Goal: Task Accomplishment & Management: Manage account settings

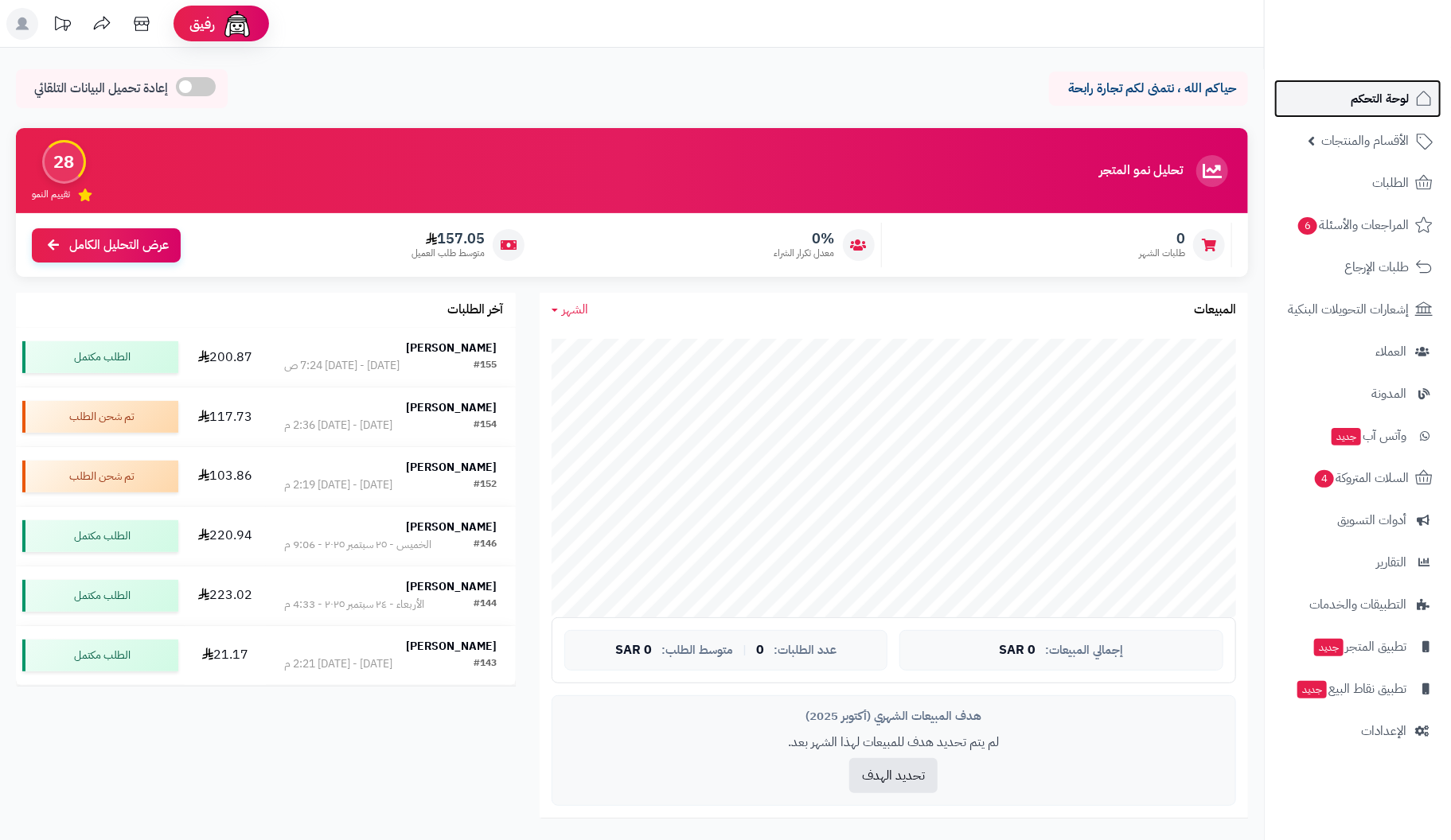
click at [1370, 99] on span "لوحة التحكم" at bounding box center [1380, 98] width 59 height 22
click at [1367, 143] on span "الأقسام والمنتجات" at bounding box center [1365, 140] width 87 height 22
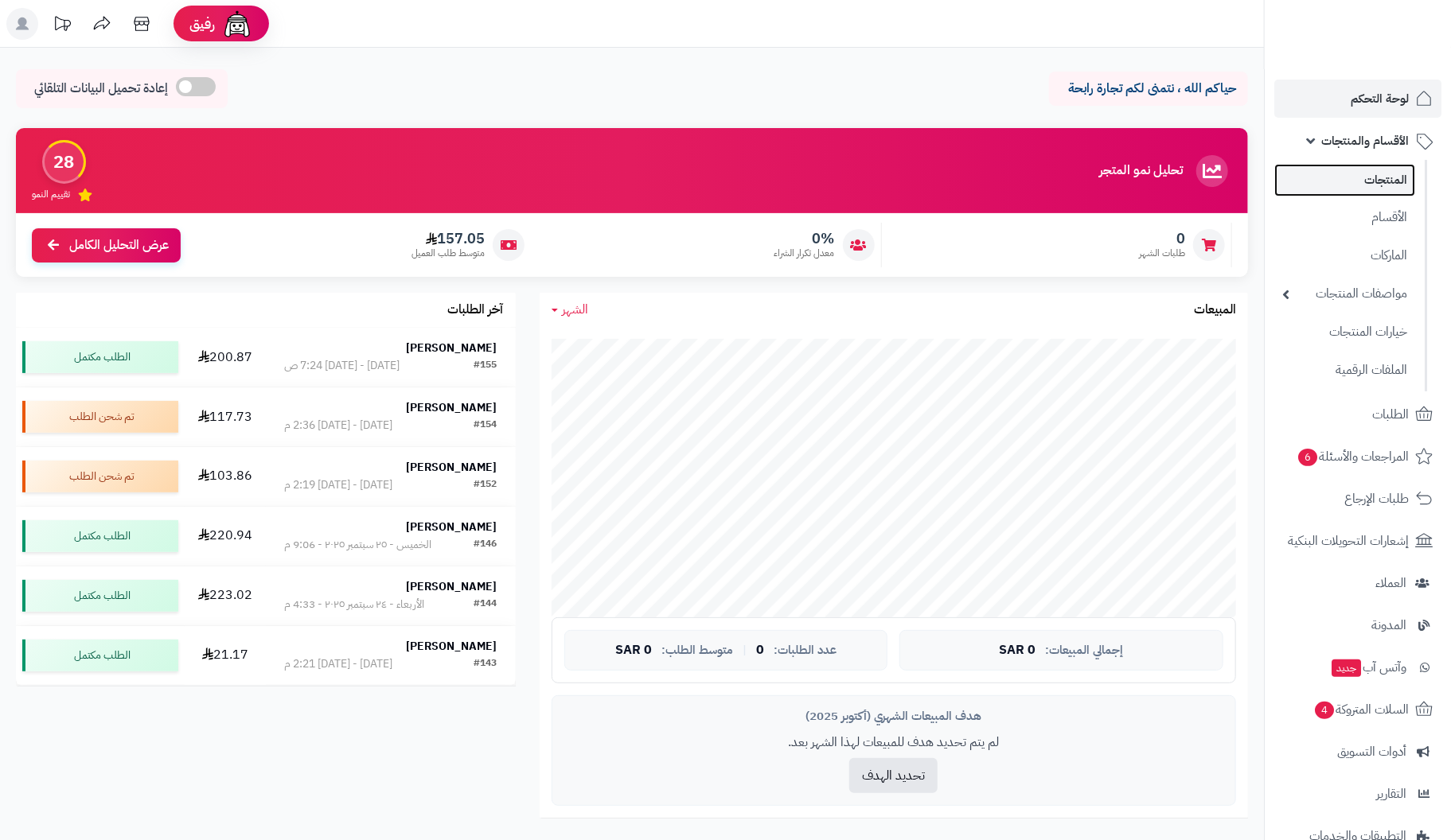
click at [1373, 187] on link "المنتجات" at bounding box center [1345, 180] width 141 height 33
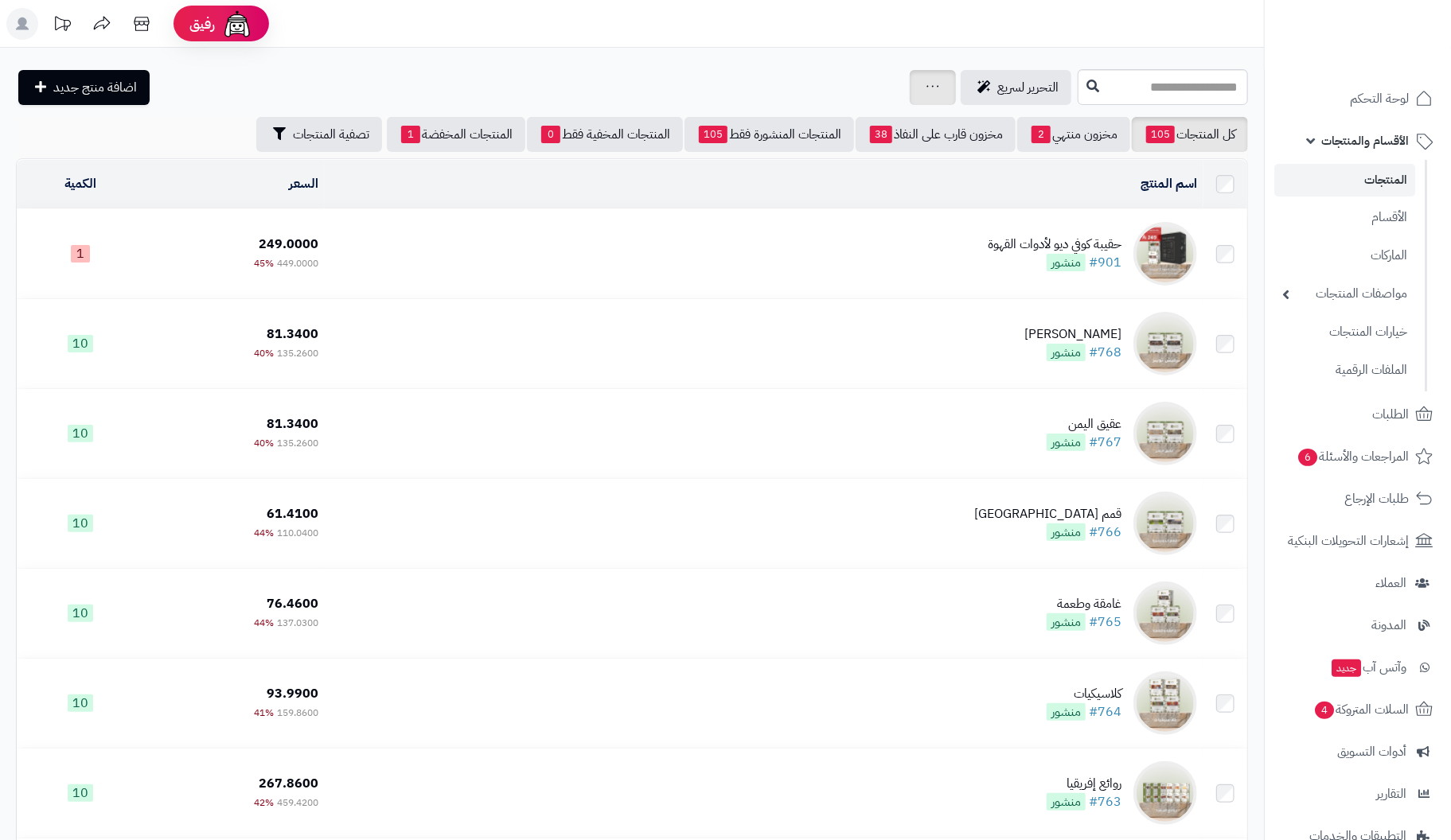
click at [927, 82] on icon at bounding box center [933, 86] width 12 height 11
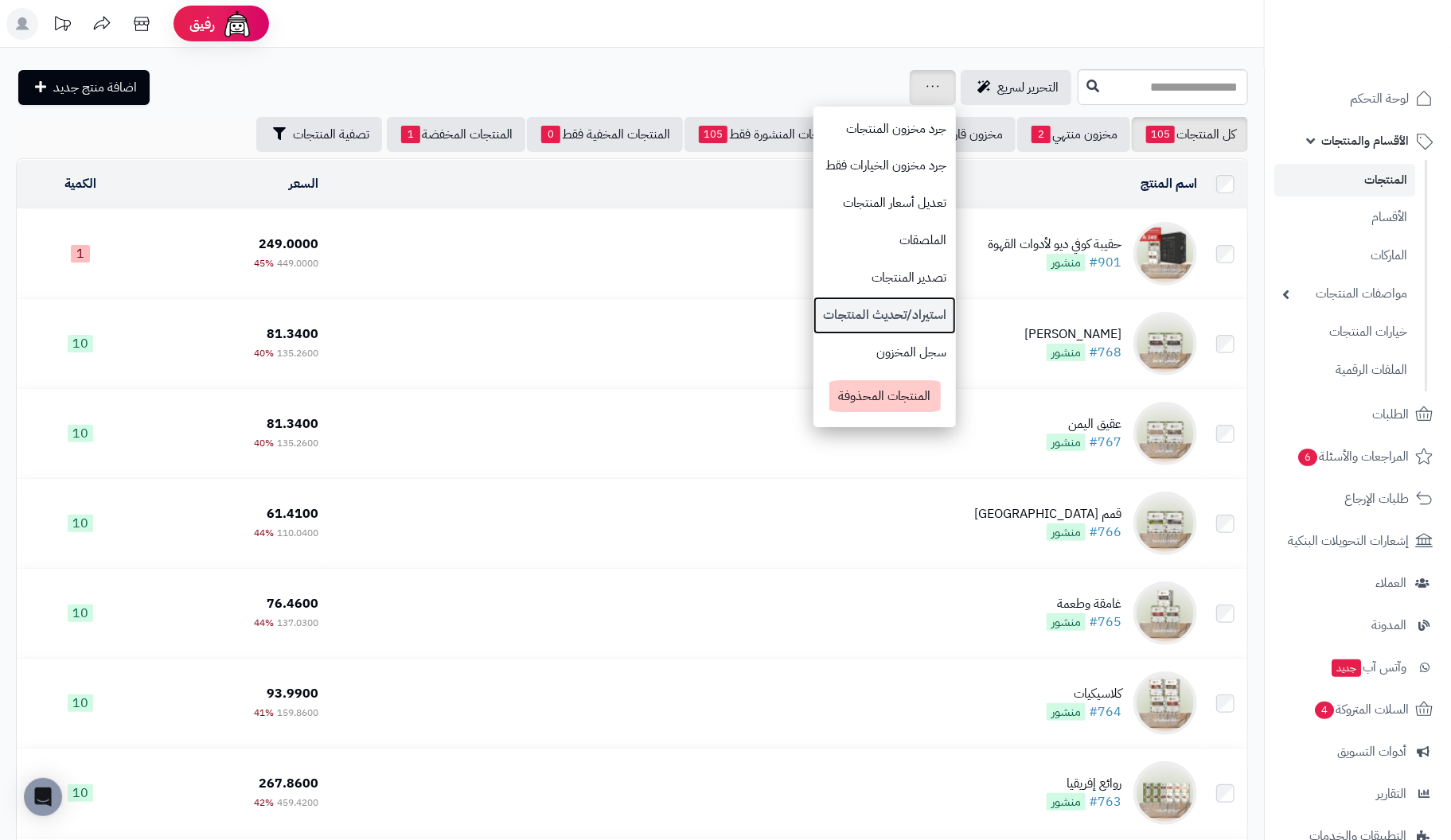
click at [813, 311] on link "استيراد/تحديث المنتجات" at bounding box center [884, 315] width 143 height 37
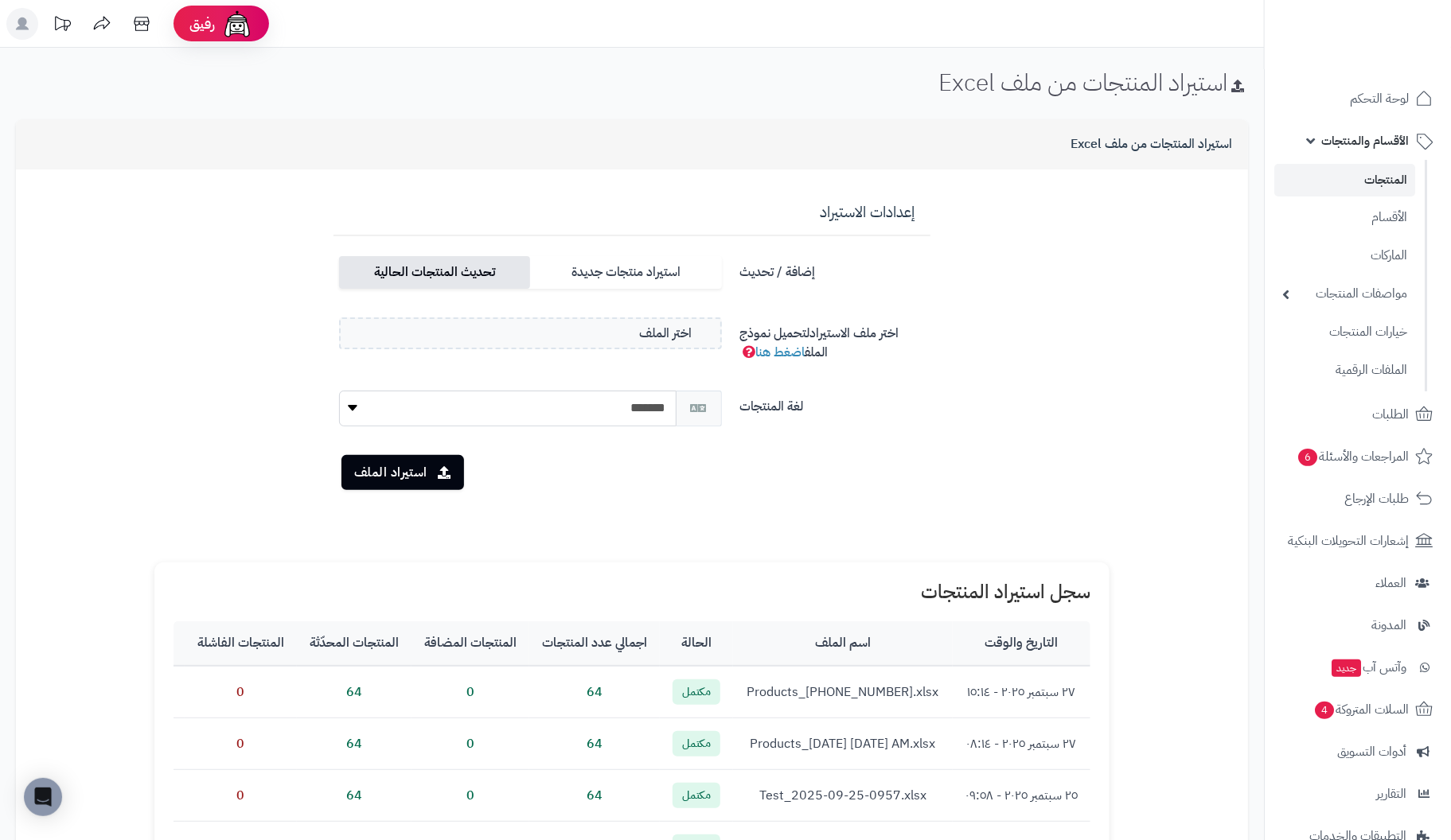
click at [431, 266] on label "تحديث المنتجات الحالية" at bounding box center [435, 273] width 191 height 33
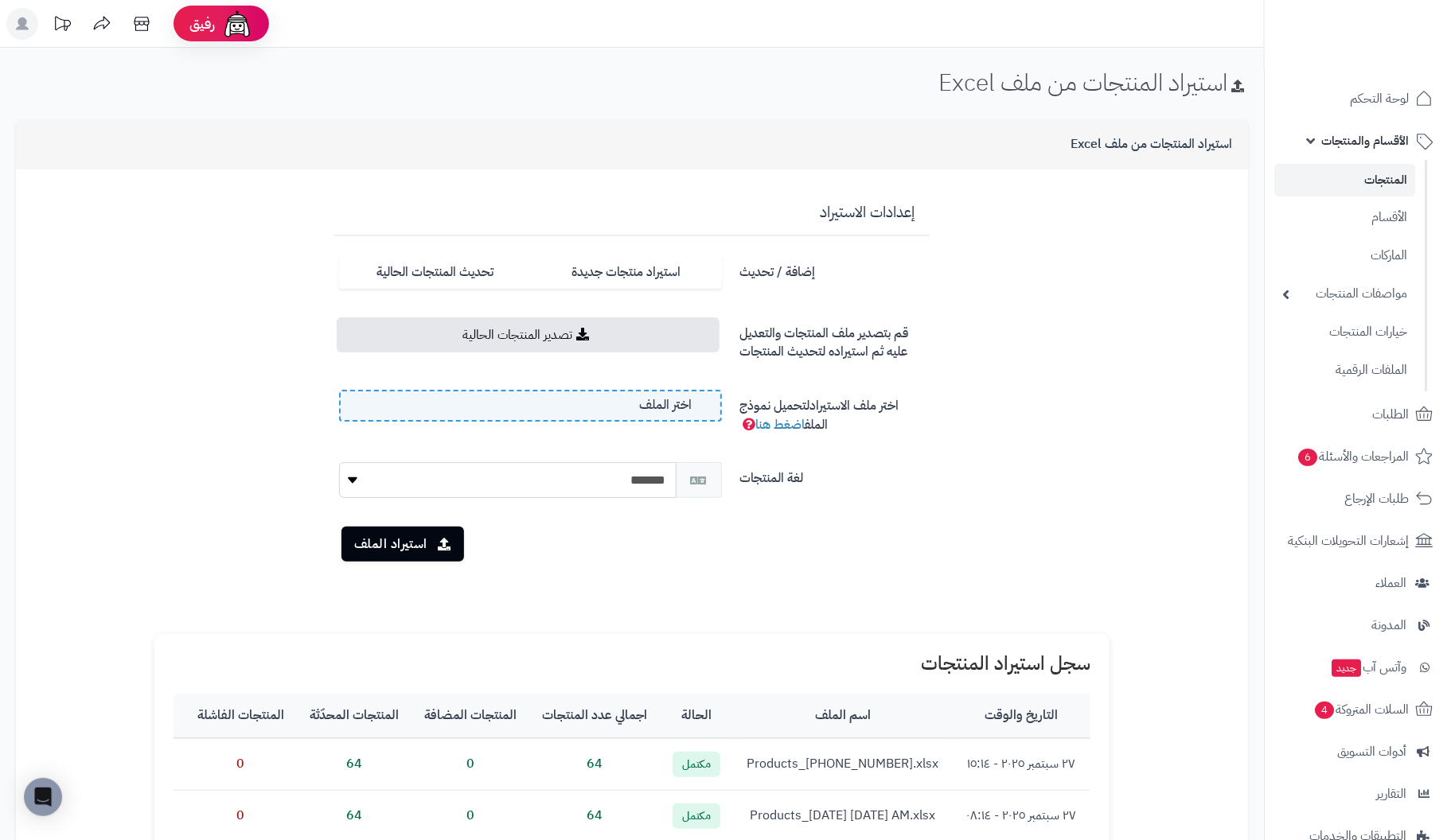
click at [464, 412] on label "اختر الملف" at bounding box center [531, 405] width 383 height 32
click at [0, 0] on input "اختر الملف" at bounding box center [0, 0] width 0 height 0
click at [391, 539] on button "استيراد الملف" at bounding box center [403, 544] width 123 height 35
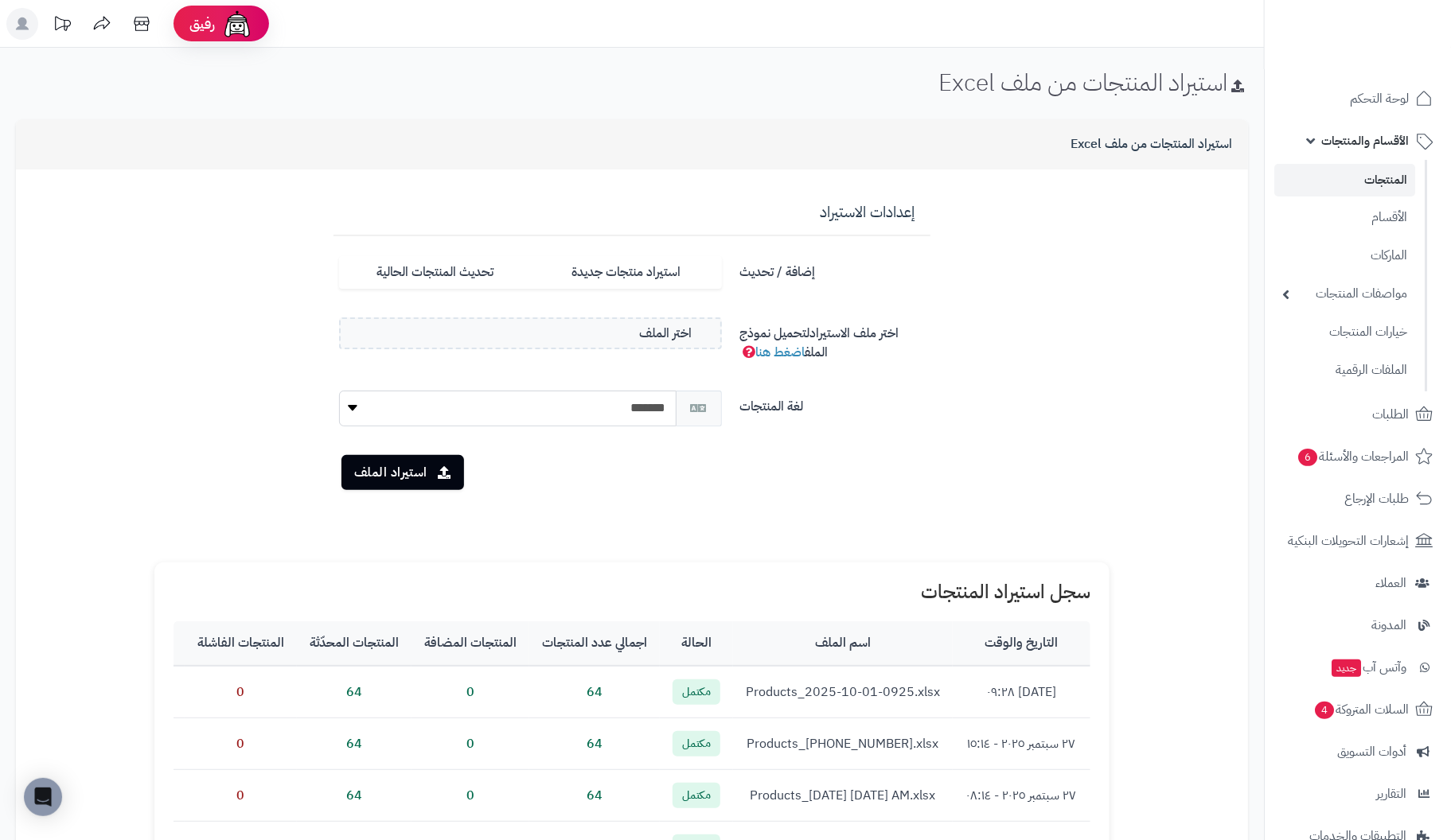
click at [1377, 177] on link "المنتجات" at bounding box center [1345, 180] width 141 height 33
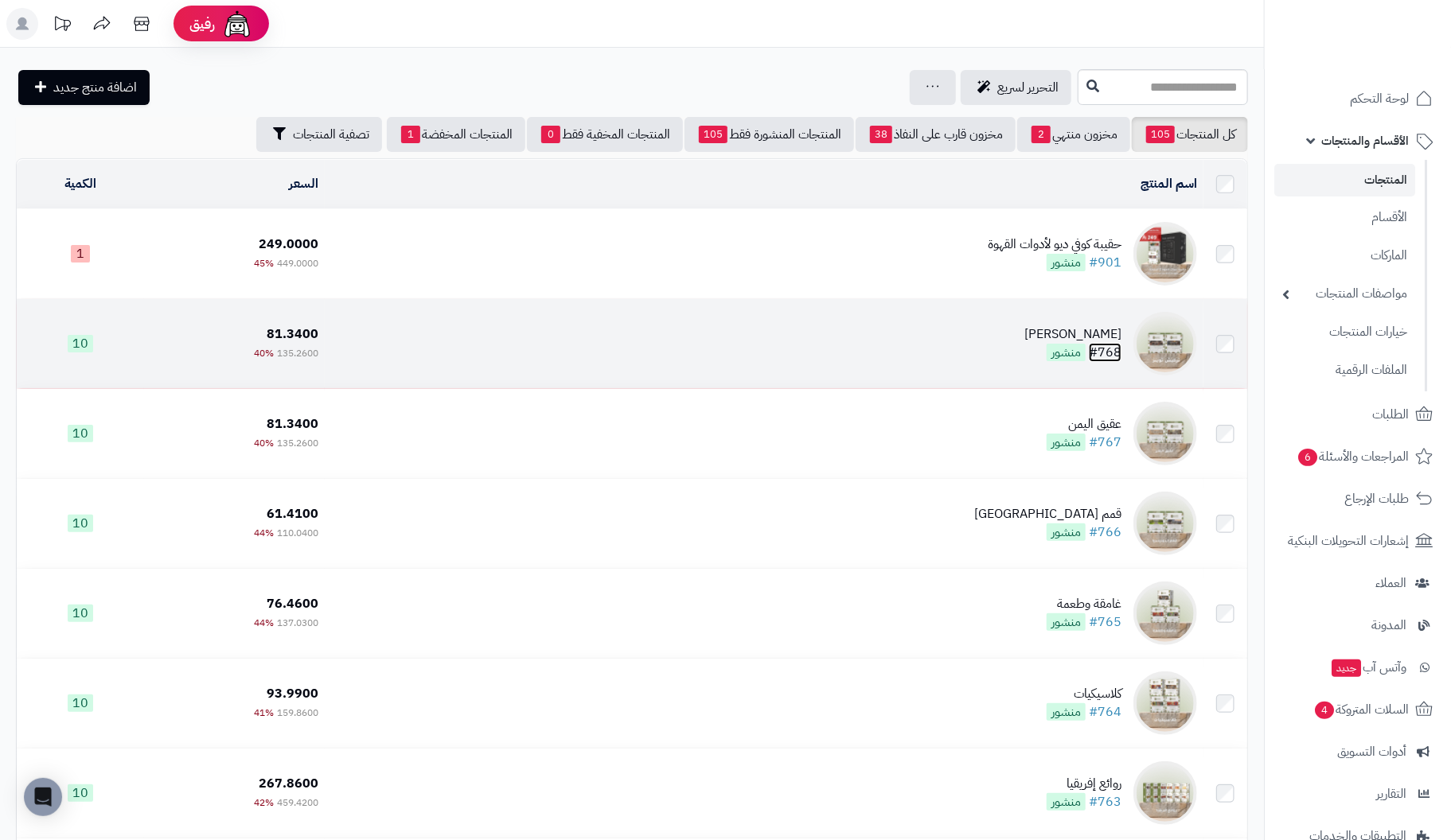
click at [1106, 343] on link "#768" at bounding box center [1106, 352] width 33 height 19
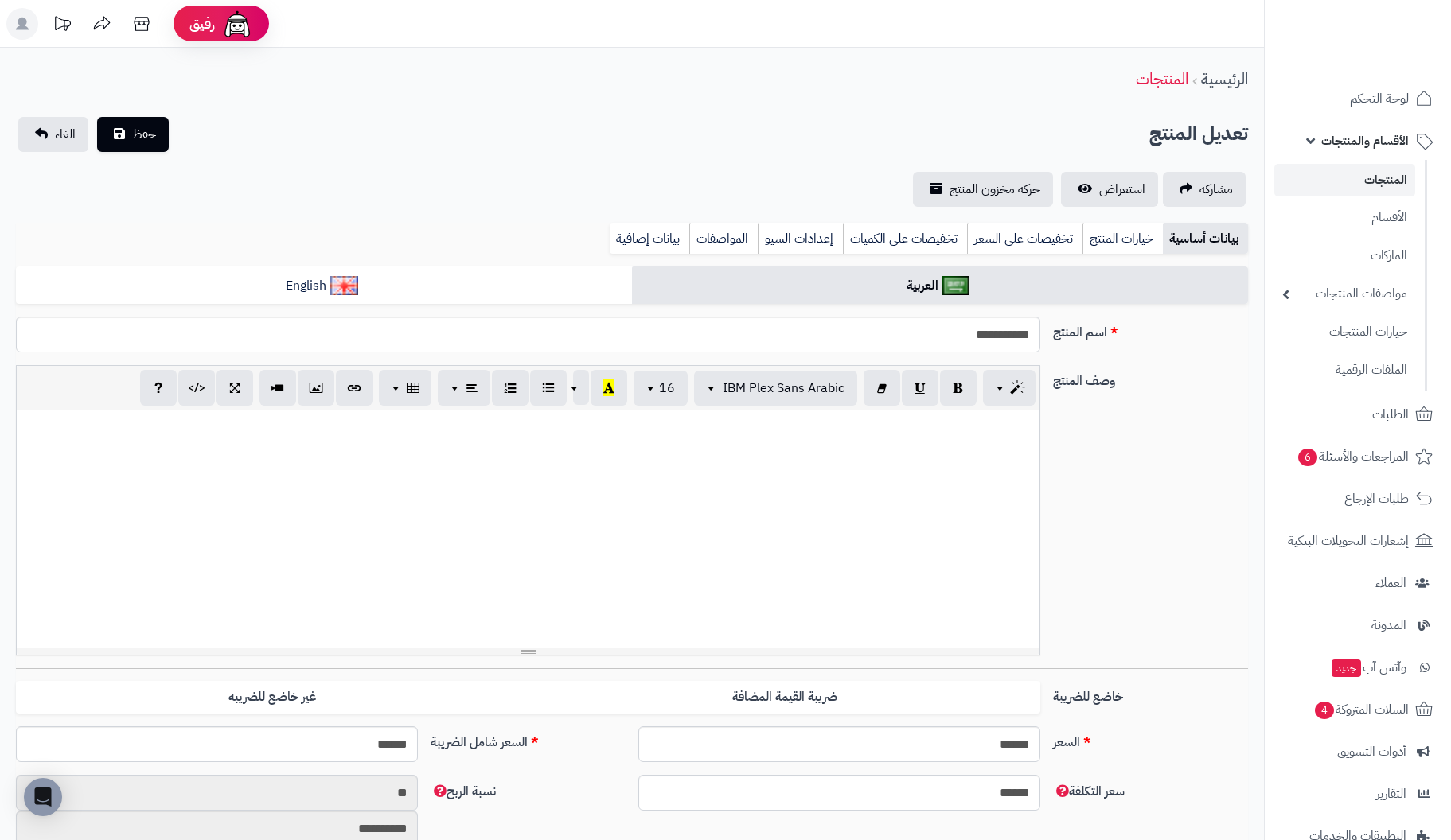
select select
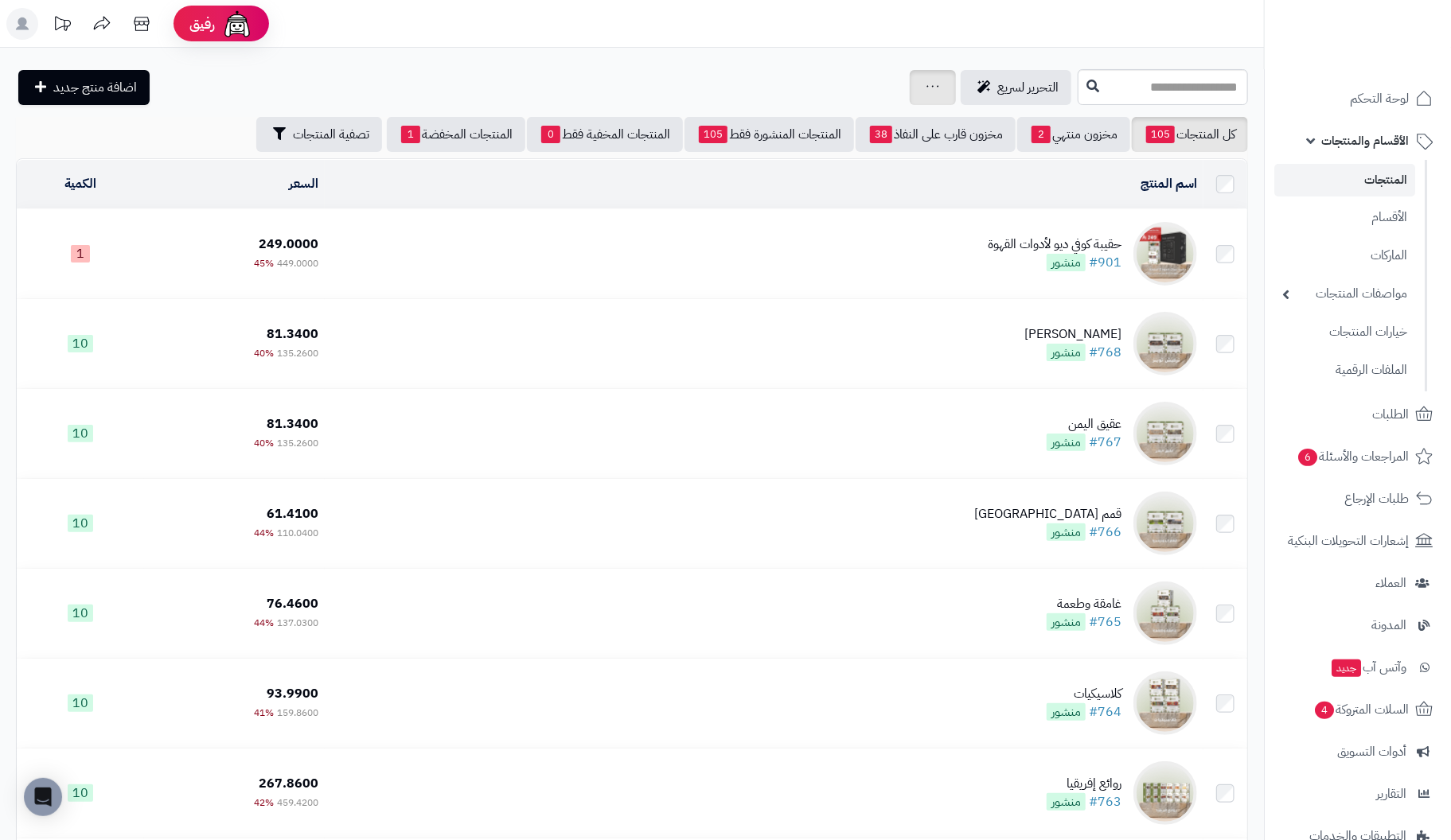
click at [927, 91] on link at bounding box center [933, 87] width 12 height 19
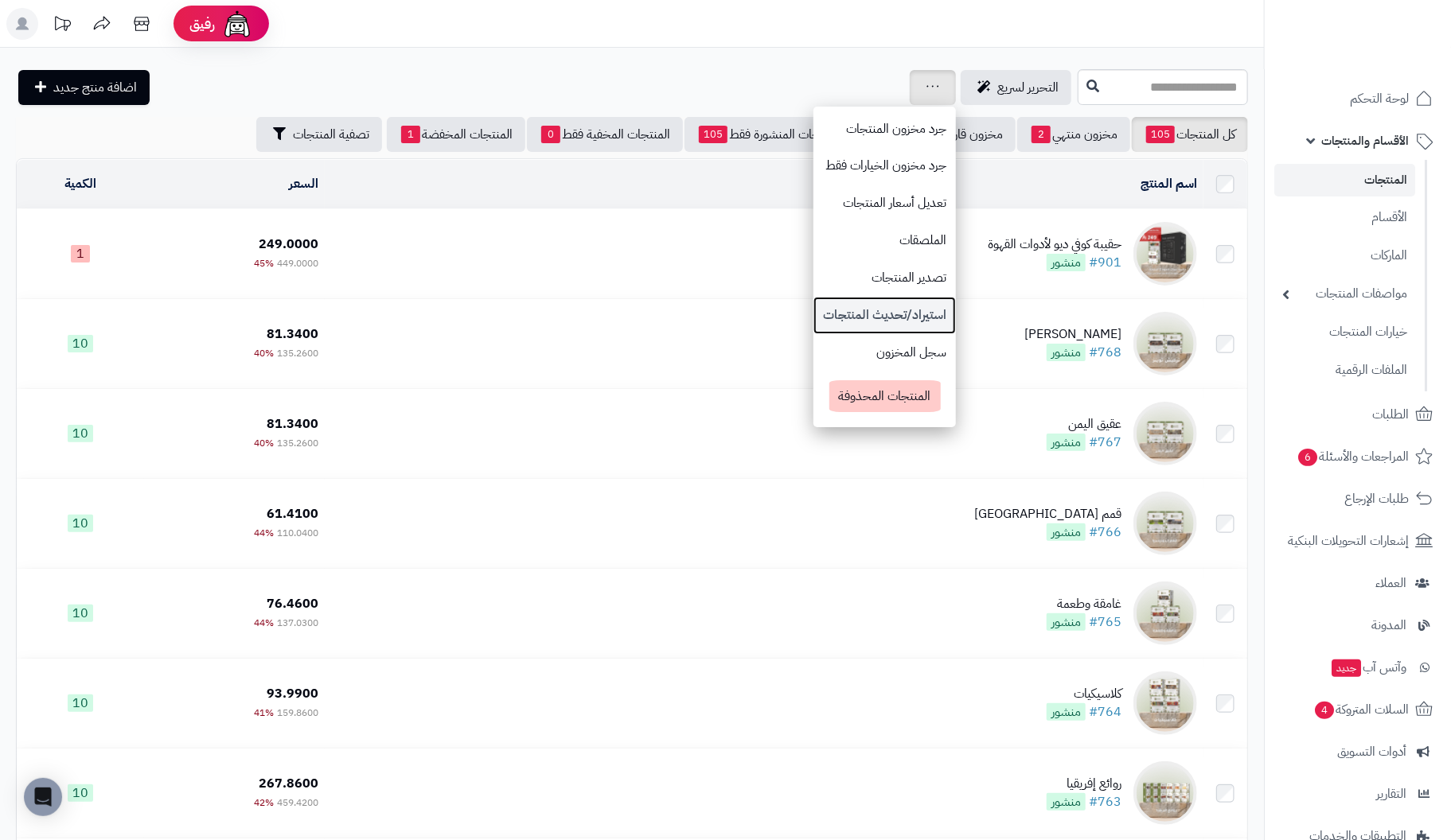
click at [813, 317] on link "استيراد/تحديث المنتجات" at bounding box center [884, 315] width 143 height 37
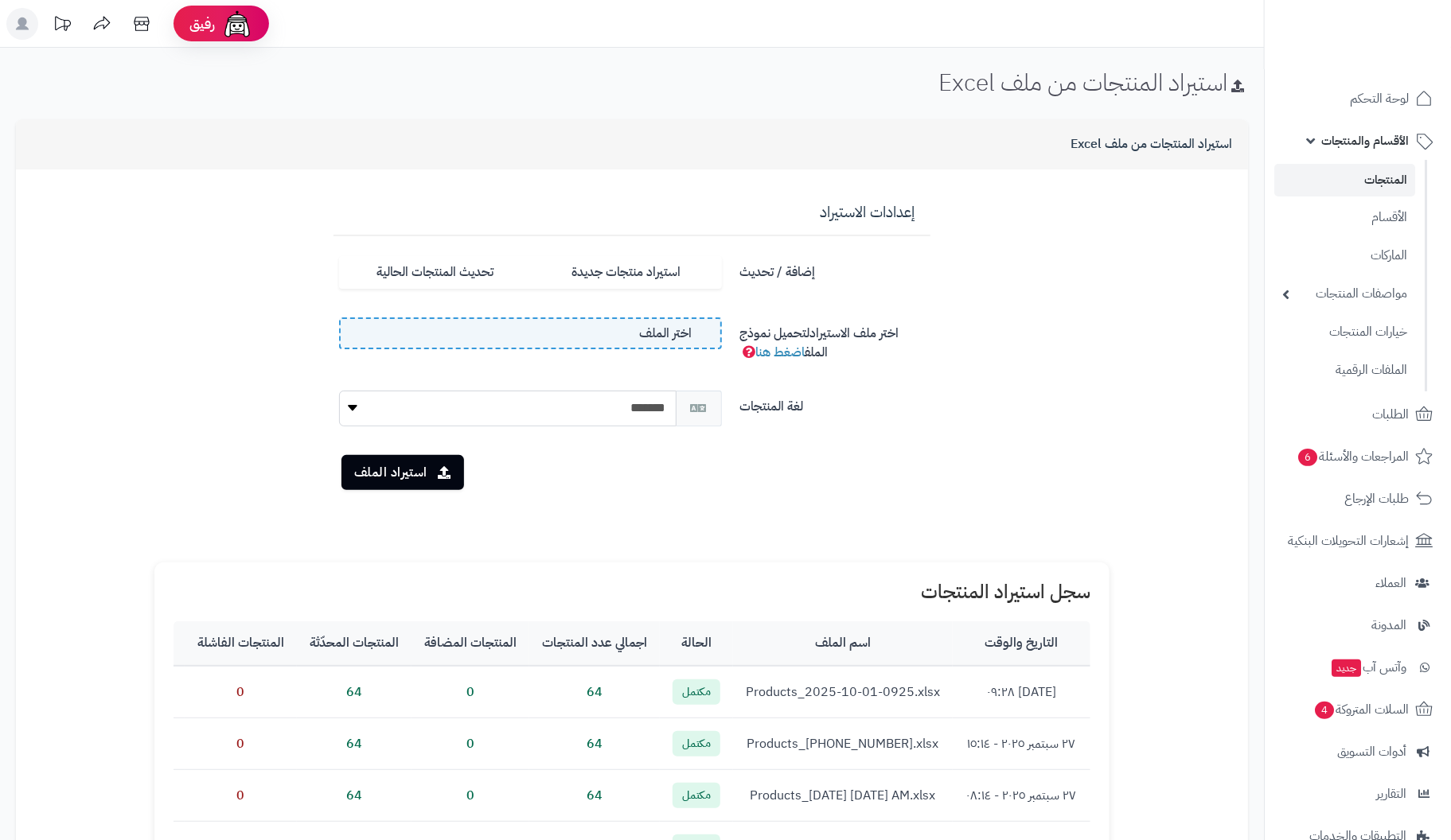
click at [611, 336] on label "اختر الملف" at bounding box center [531, 334] width 383 height 32
click at [0, 0] on input "اختر الملف" at bounding box center [0, 0] width 0 height 0
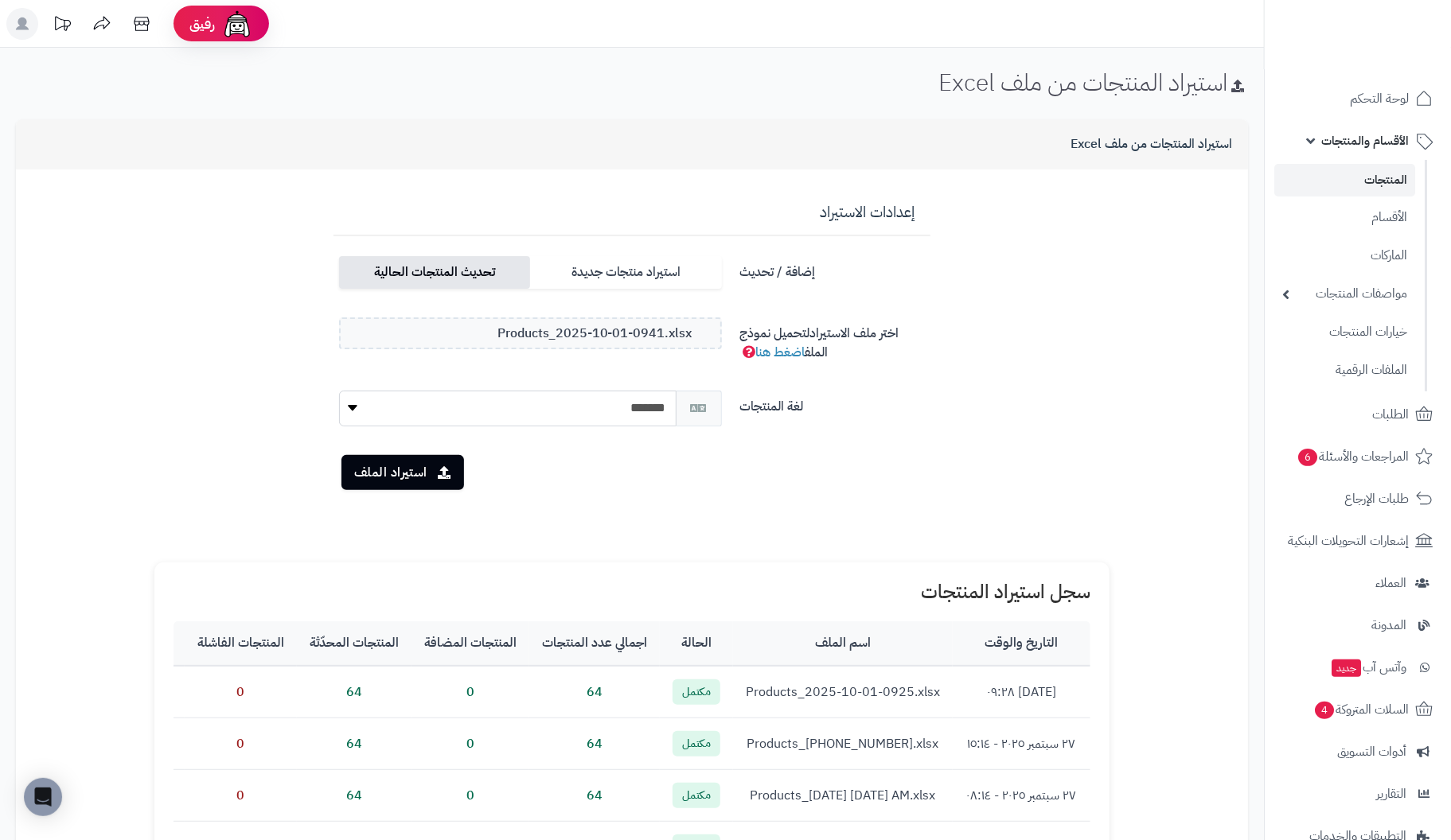
click at [479, 277] on label "تحديث المنتجات الحالية" at bounding box center [435, 273] width 191 height 33
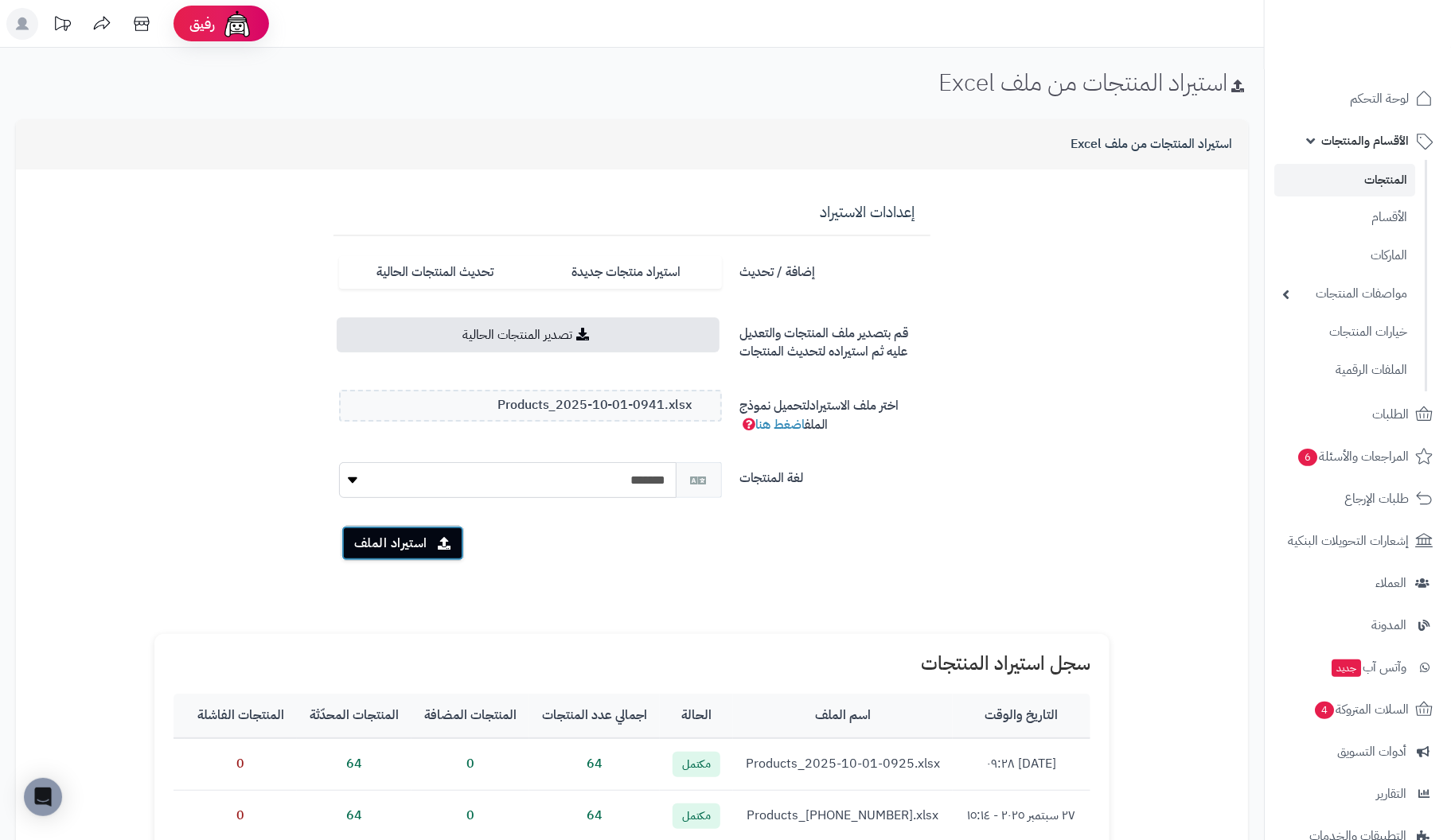
click at [375, 544] on button "استيراد الملف" at bounding box center [403, 544] width 123 height 35
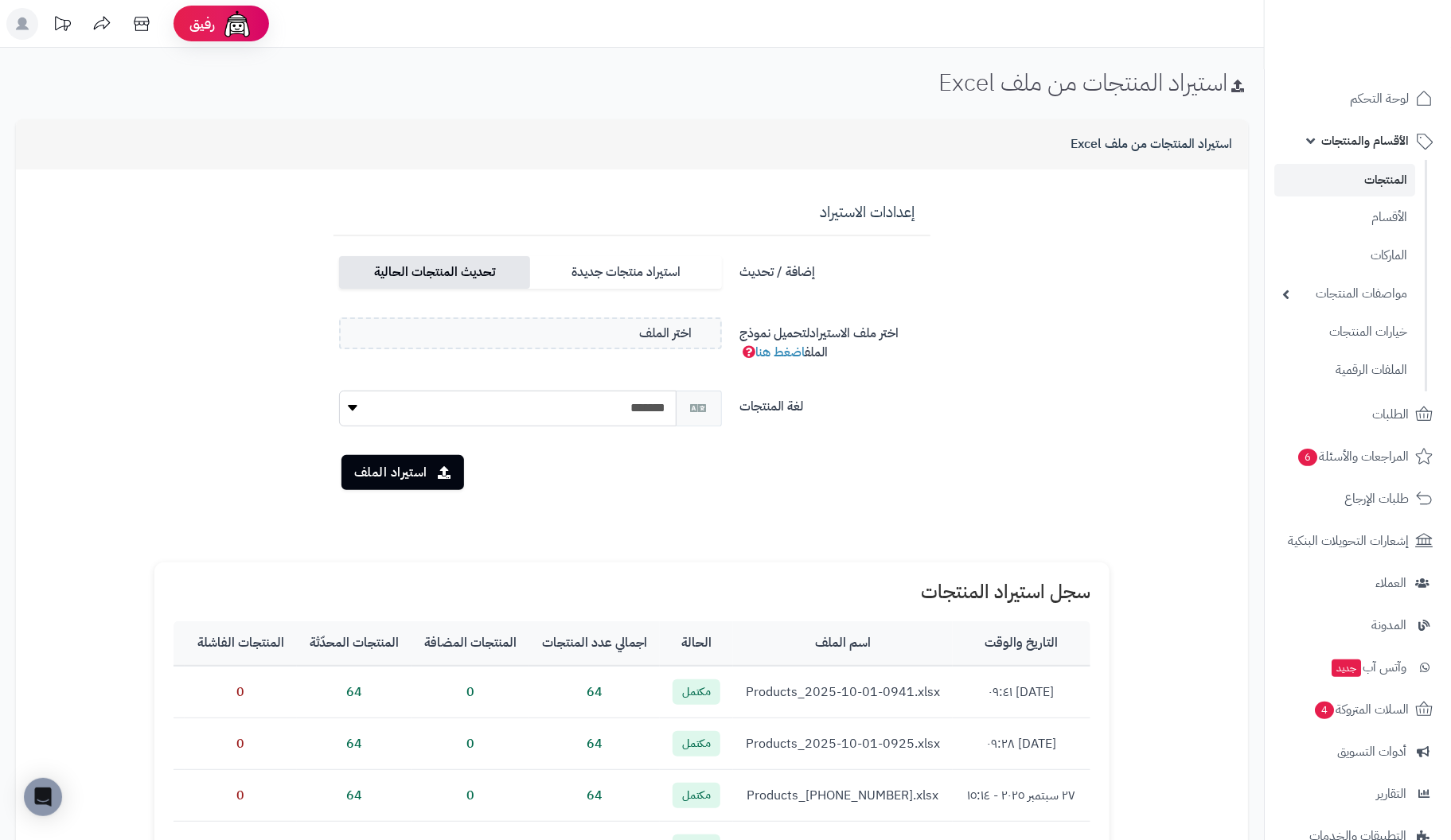
click at [447, 268] on label "تحديث المنتجات الحالية" at bounding box center [435, 273] width 191 height 33
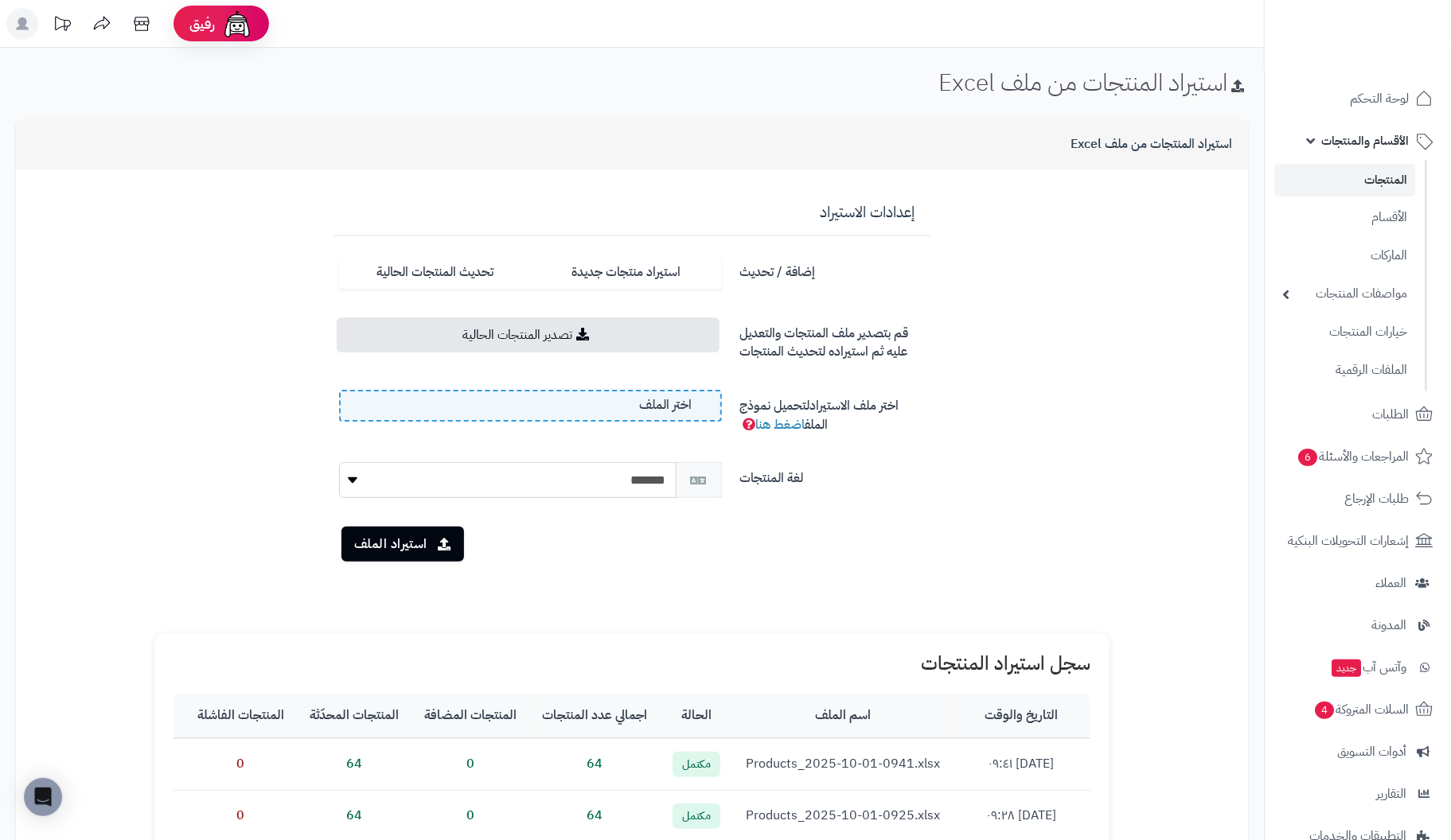
click at [405, 400] on label "اختر الملف" at bounding box center [531, 405] width 383 height 32
click at [0, 0] on input "اختر الملف" at bounding box center [0, 0] width 0 height 0
click at [391, 539] on button "استيراد الملف" at bounding box center [403, 544] width 123 height 35
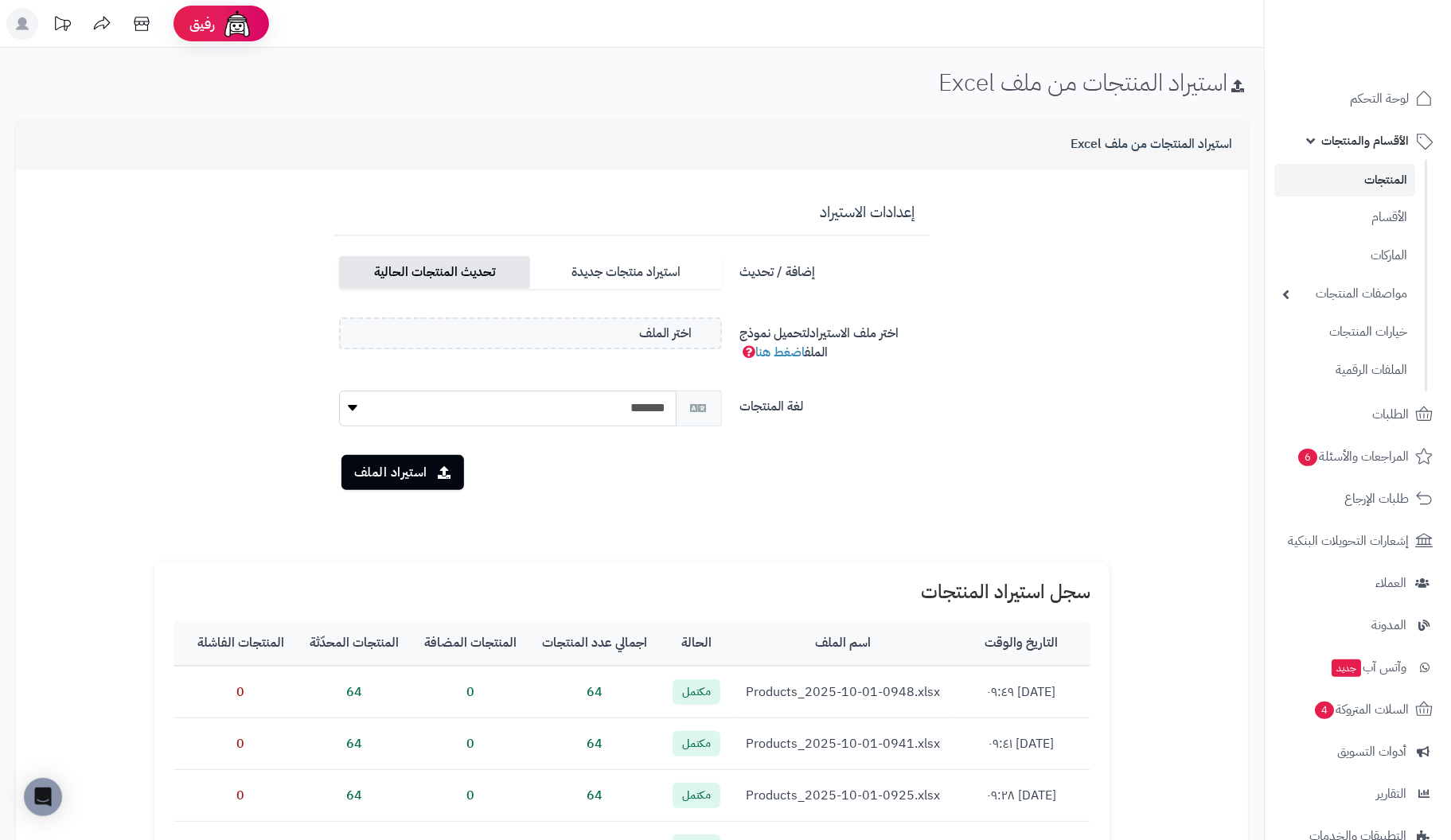
click at [462, 278] on label "تحديث المنتجات الحالية" at bounding box center [435, 273] width 191 height 33
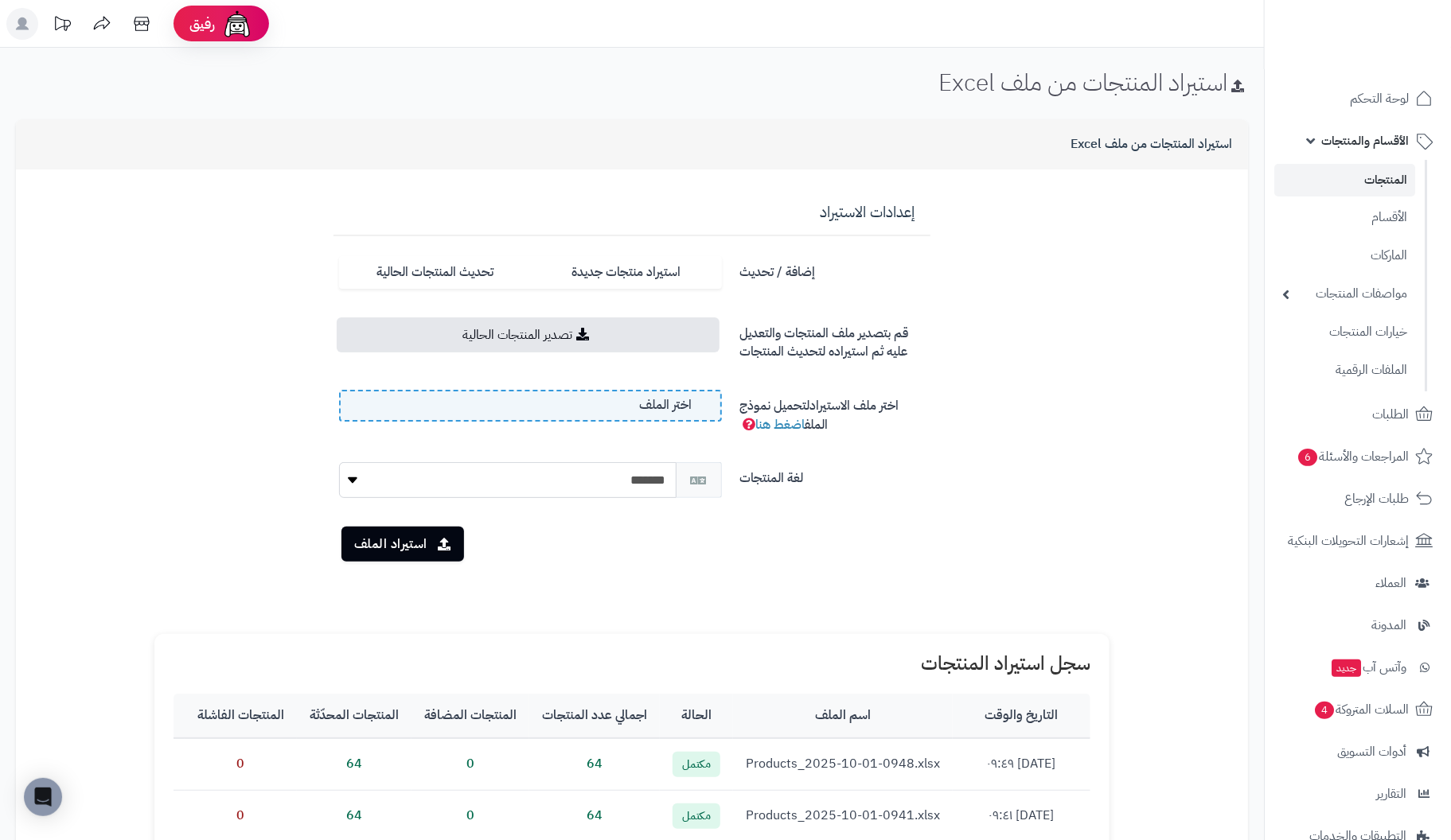
click at [583, 416] on label "اختر الملف" at bounding box center [531, 405] width 383 height 32
click at [0, 0] on input "اختر الملف" at bounding box center [0, 0] width 0 height 0
click at [393, 544] on button "استيراد الملف" at bounding box center [403, 544] width 123 height 35
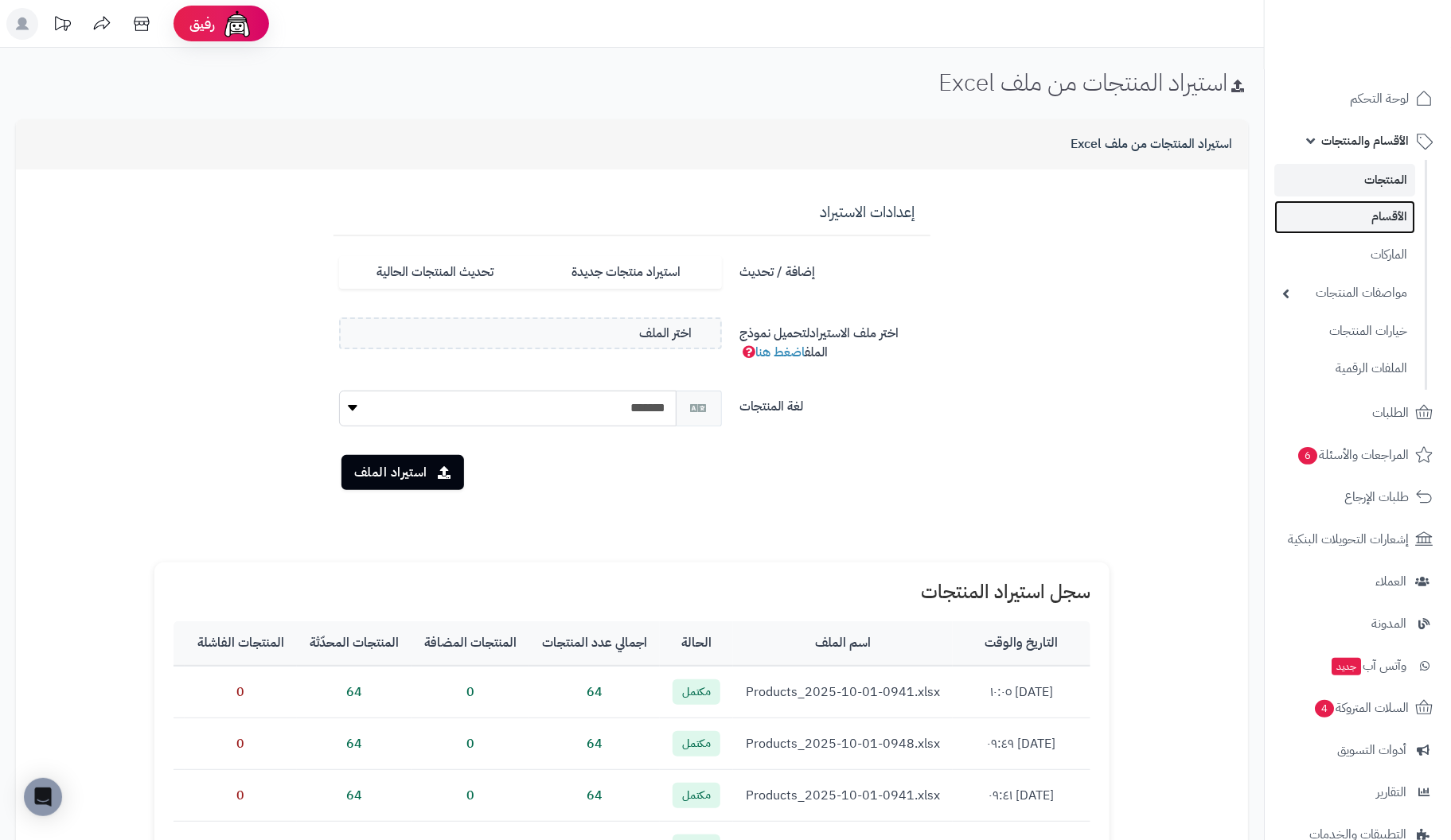
click at [1390, 209] on link "الأقسام" at bounding box center [1345, 217] width 141 height 33
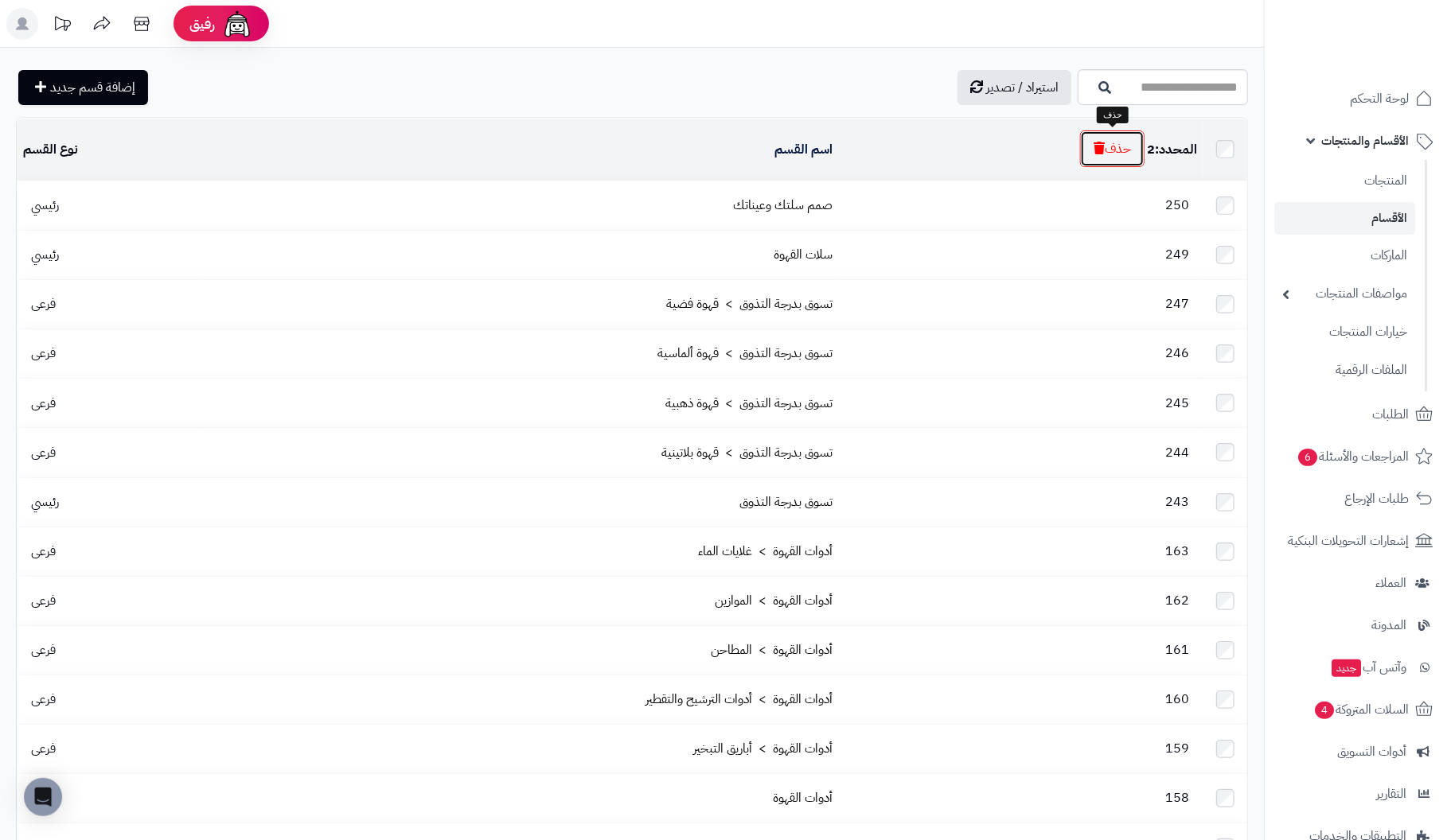
click at [1111, 151] on button "حذف" at bounding box center [1112, 148] width 64 height 36
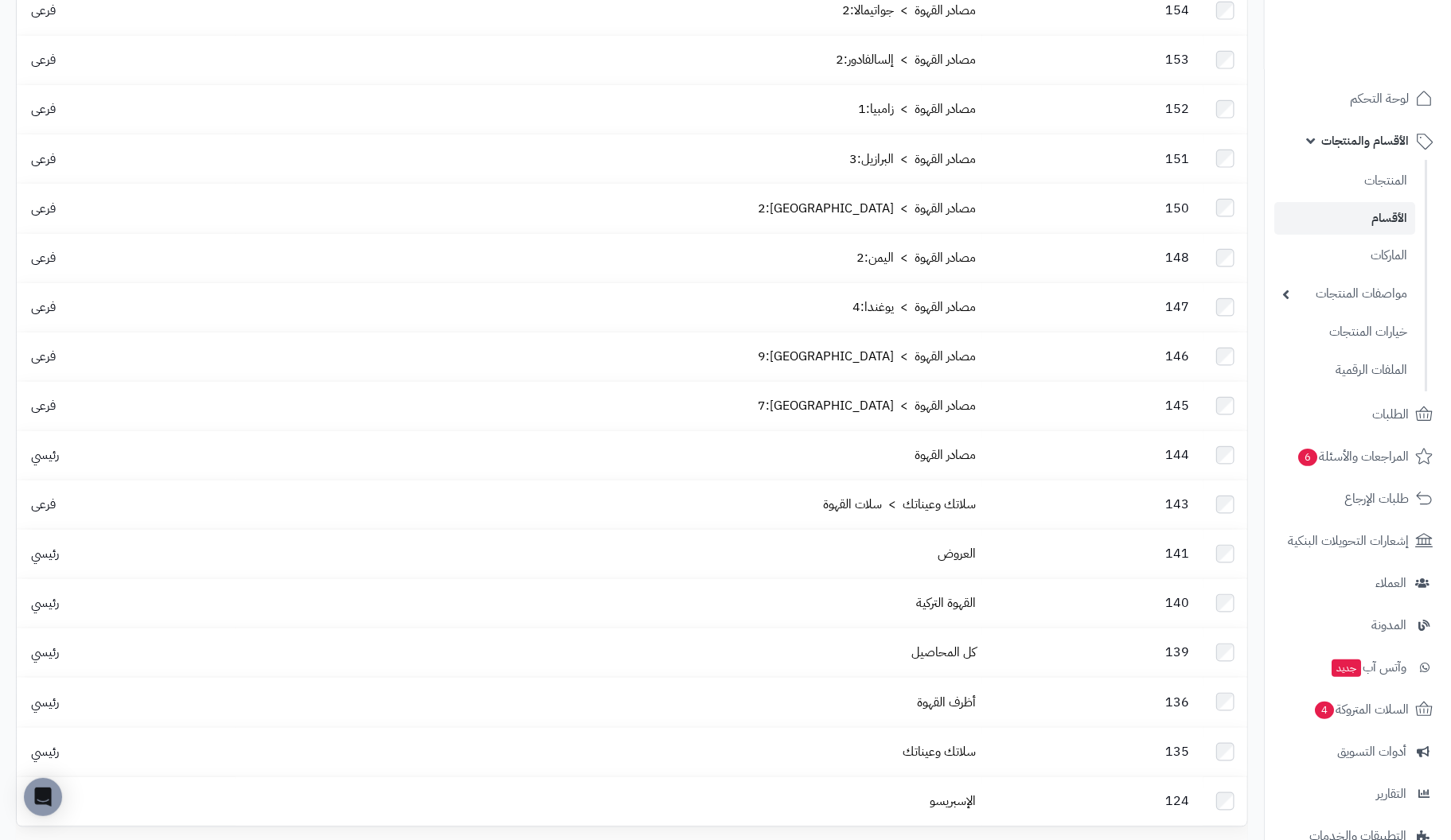
scroll to position [954, 0]
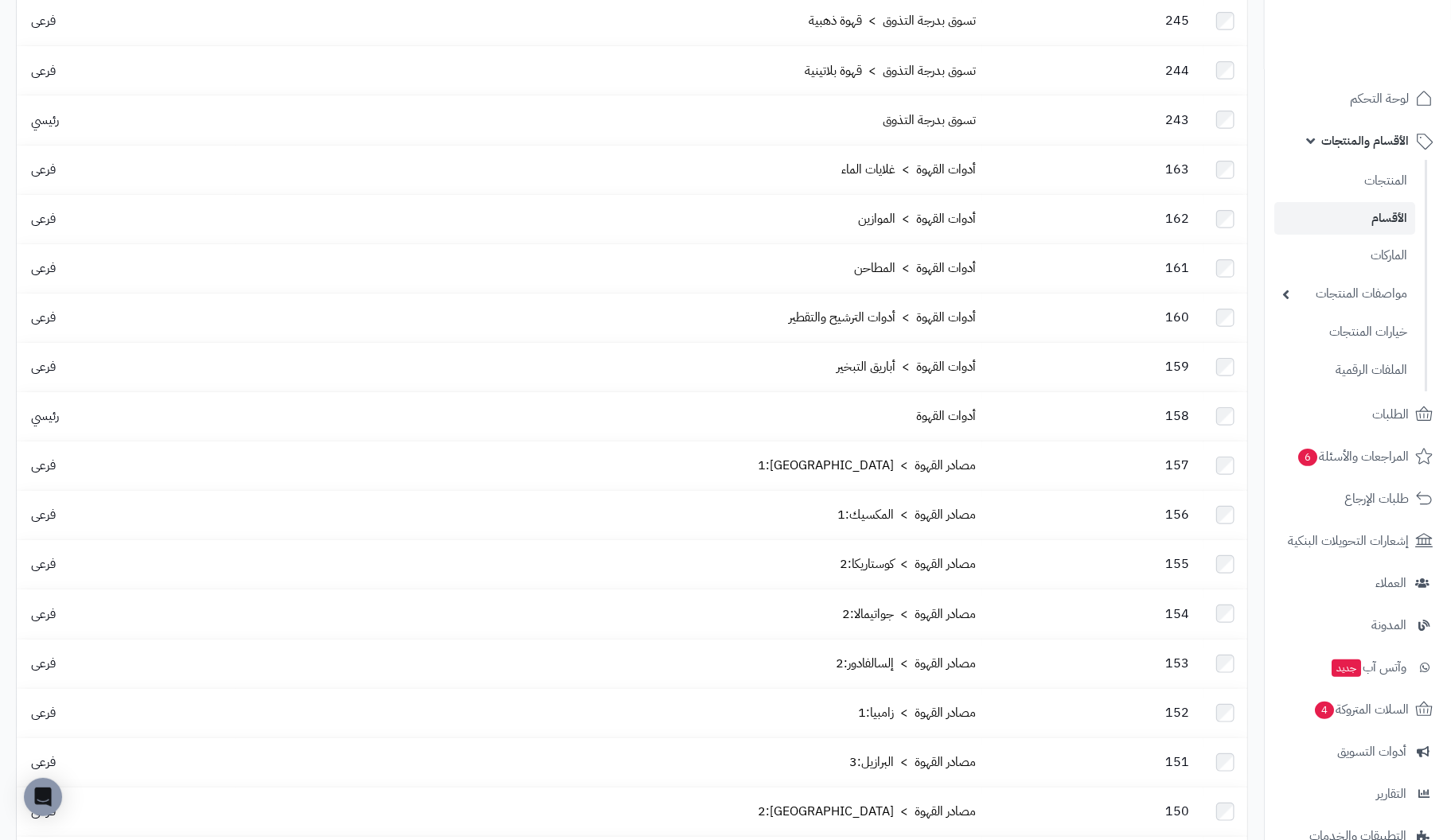
scroll to position [268, 0]
click at [1383, 181] on link "المنتجات" at bounding box center [1345, 180] width 141 height 33
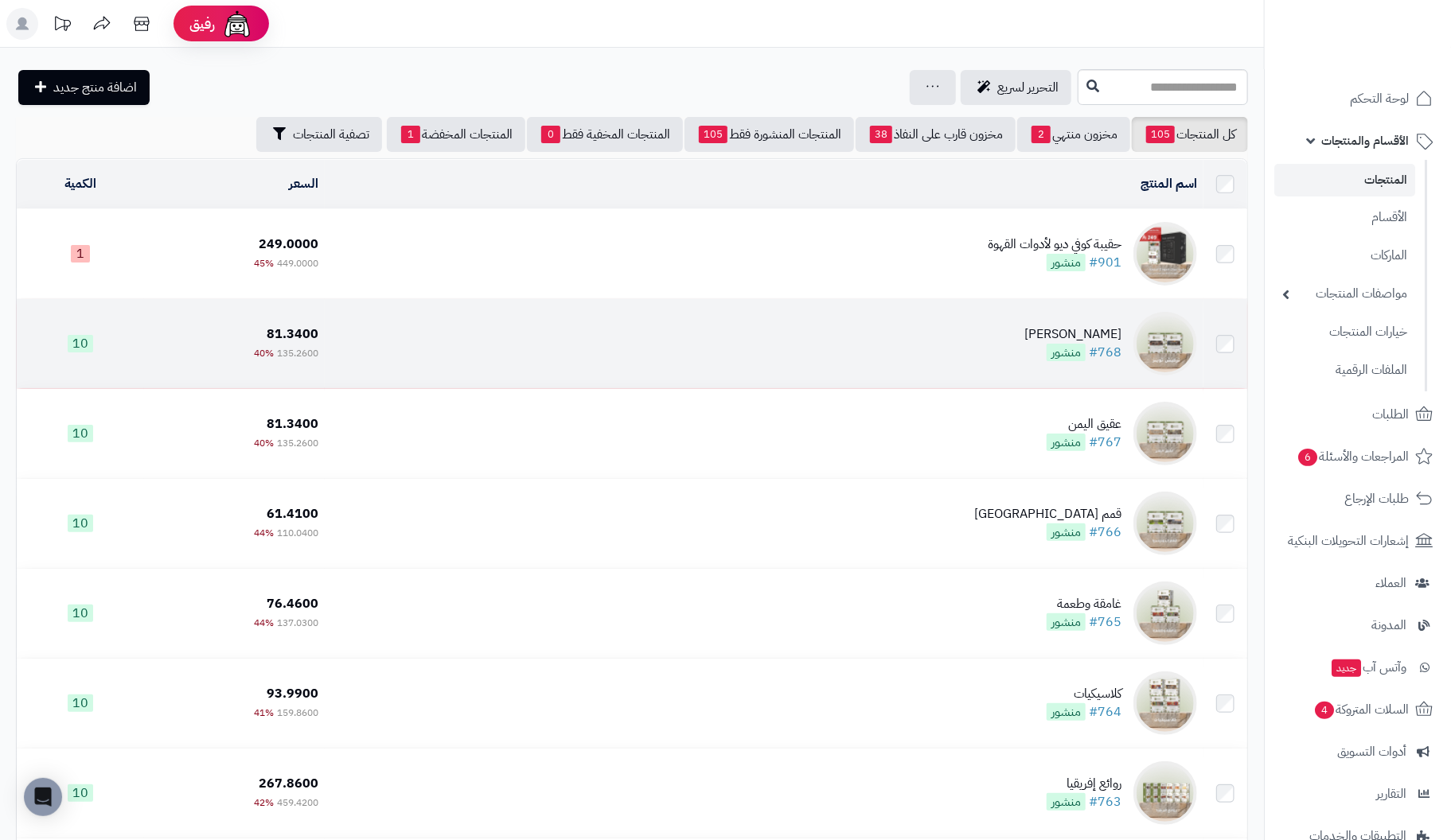
click at [1170, 334] on img at bounding box center [1165, 343] width 63 height 63
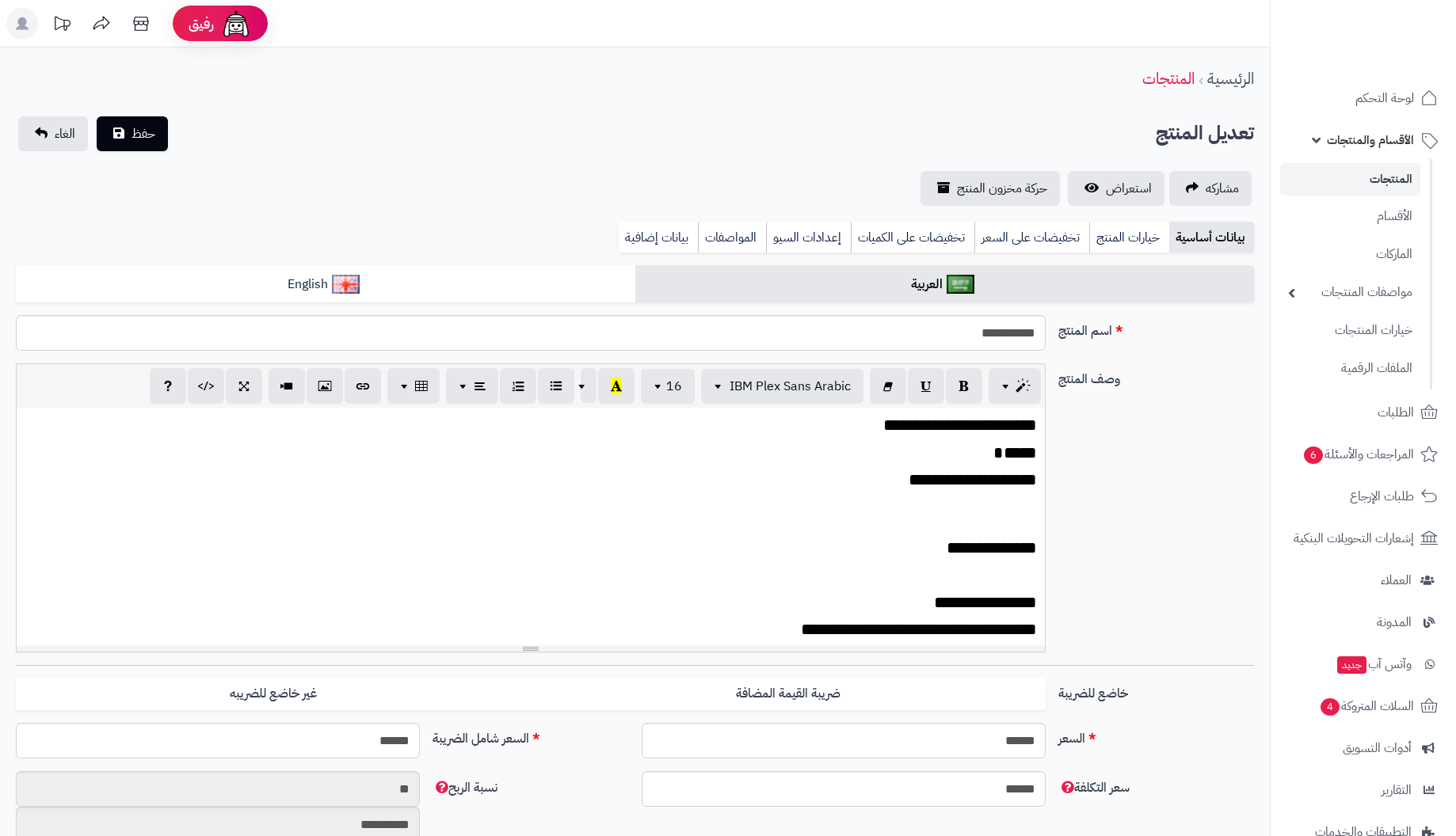
select select
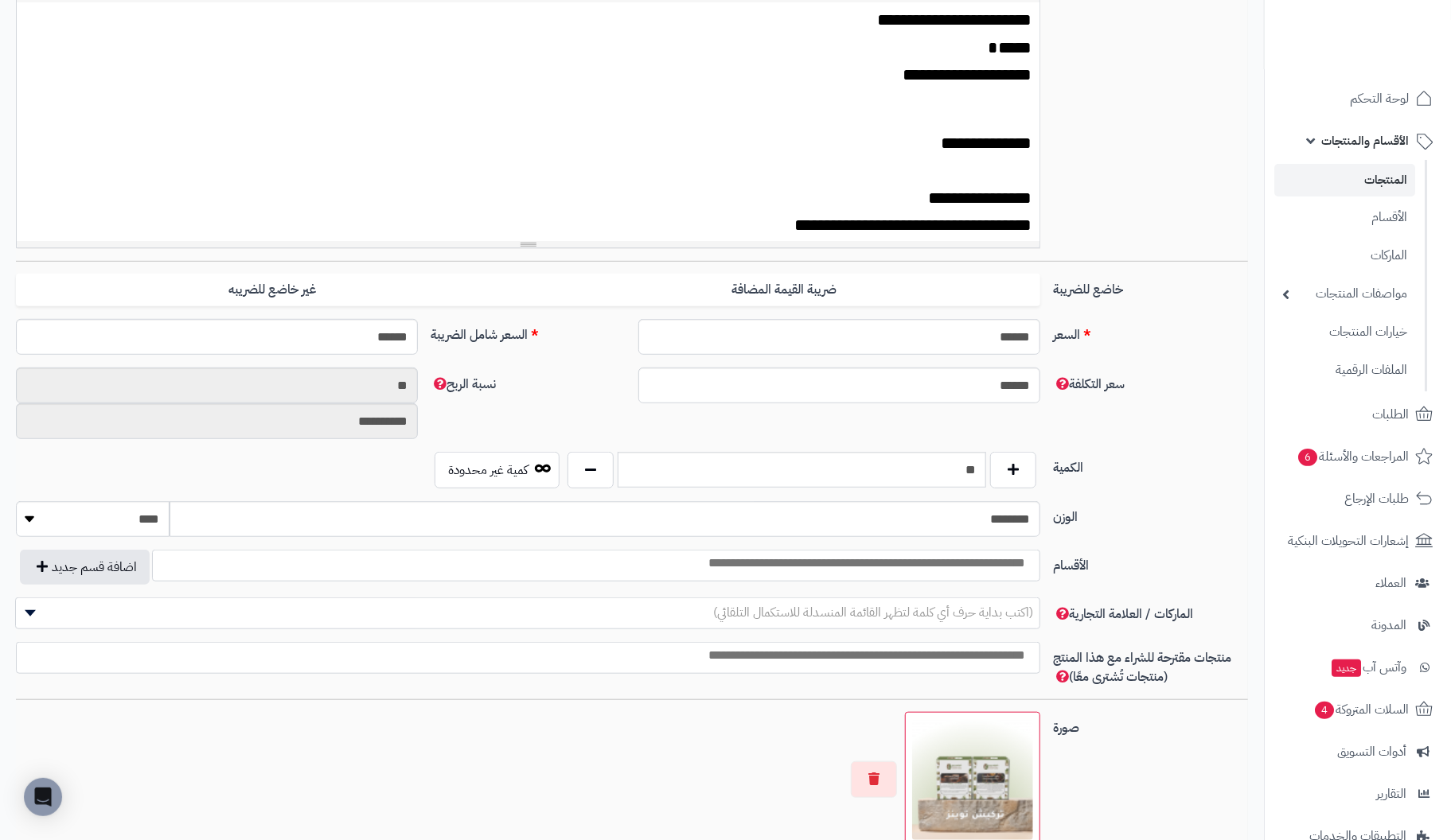
scroll to position [478, 0]
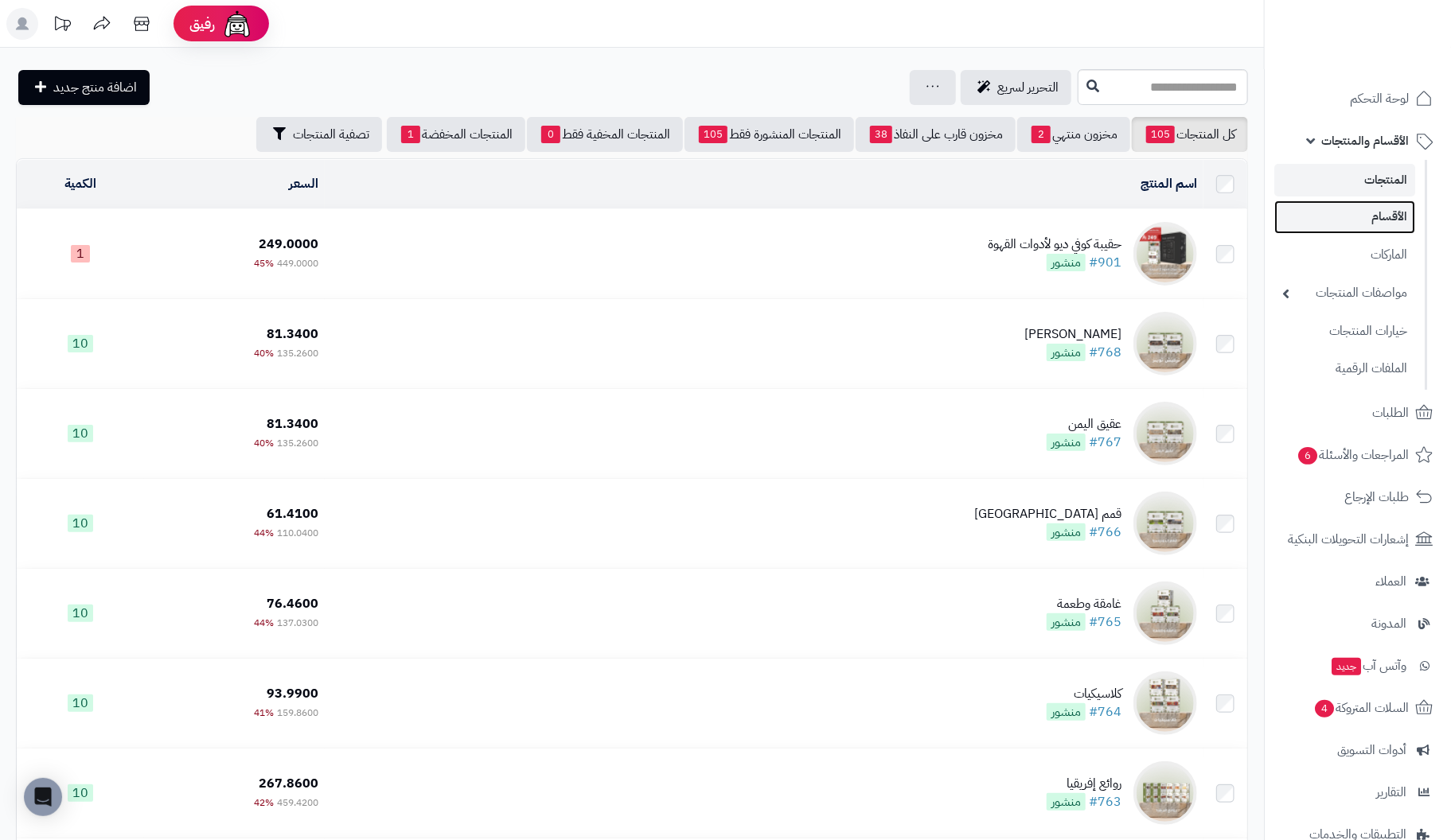
click at [1403, 212] on link "الأقسام" at bounding box center [1345, 217] width 141 height 33
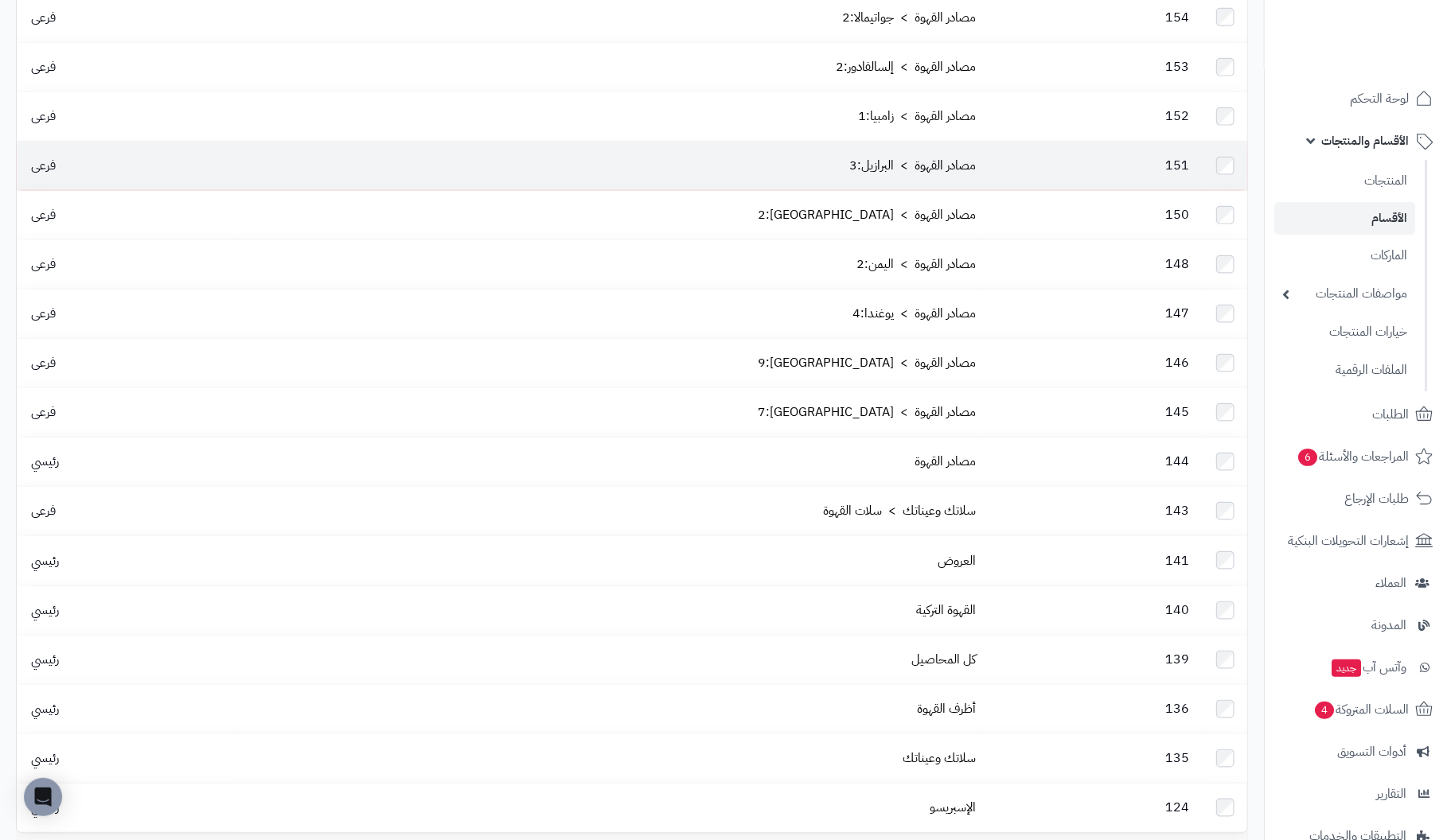
scroll to position [875, 0]
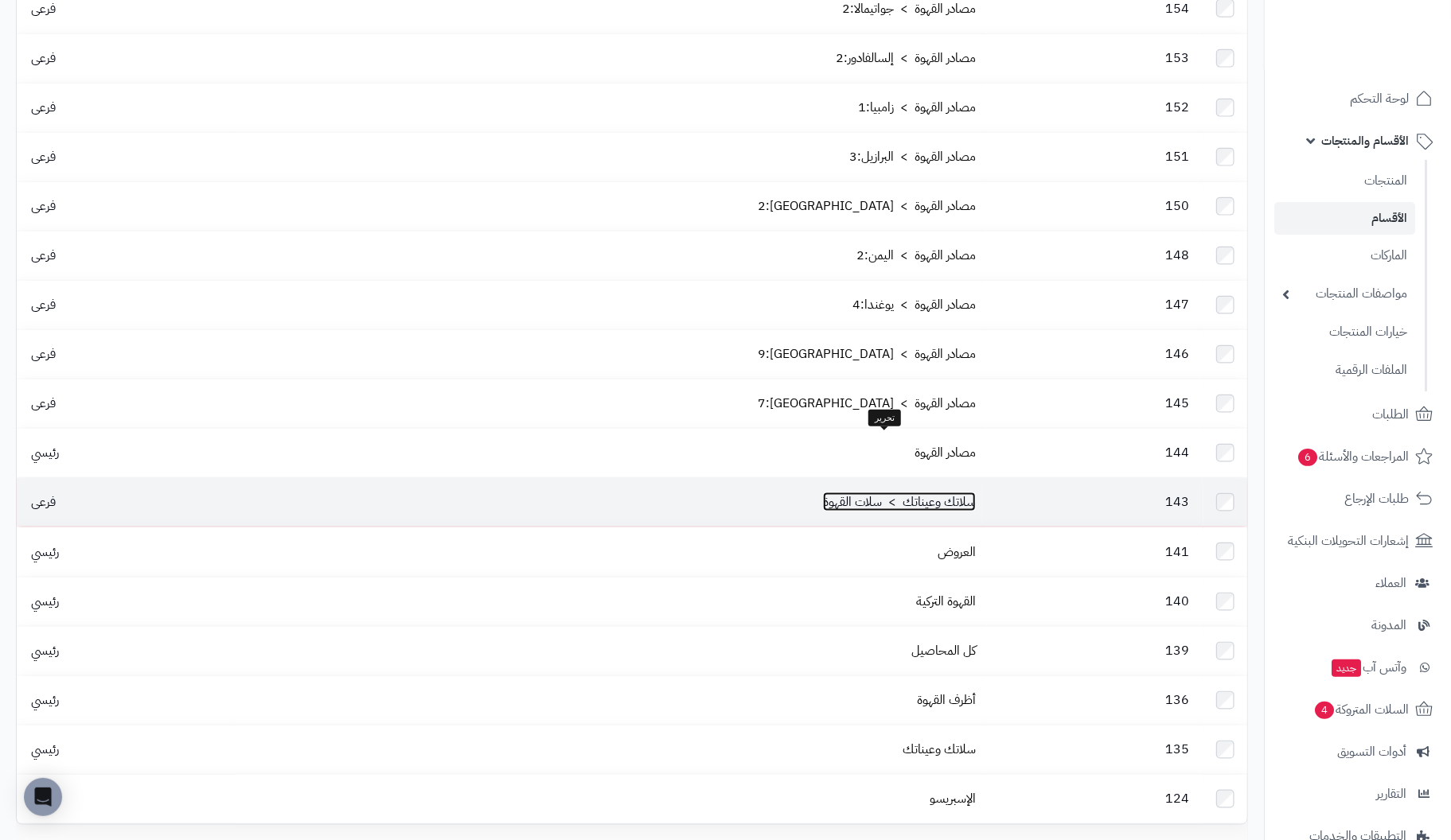
click at [899, 492] on link "سلاتك وعيناتك > سلات القهوة" at bounding box center [900, 502] width 153 height 19
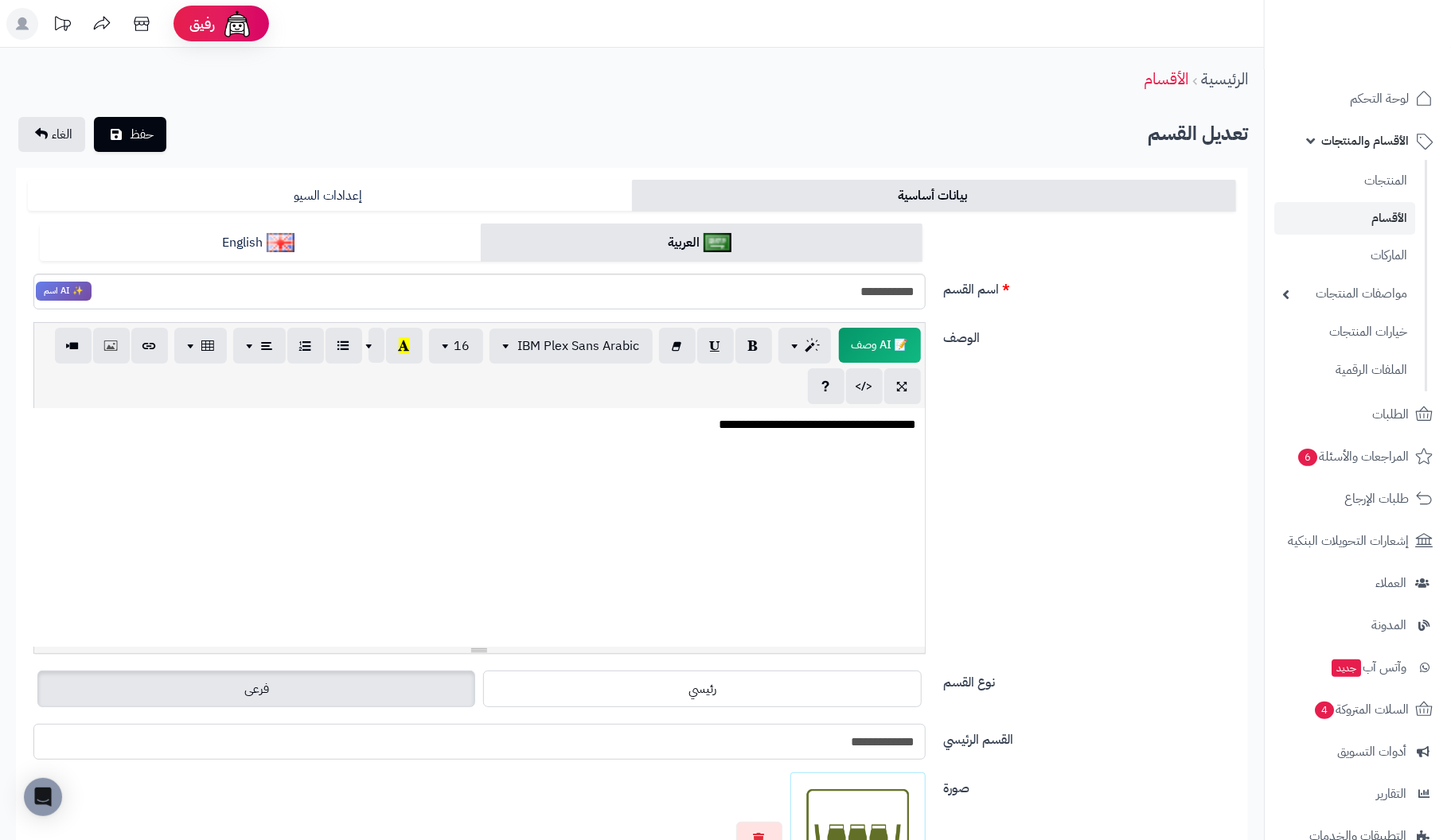
drag, startPoint x: 805, startPoint y: 747, endPoint x: 1026, endPoint y: 740, distance: 221.1
click at [1026, 740] on div "**********" at bounding box center [632, 748] width 1221 height 49
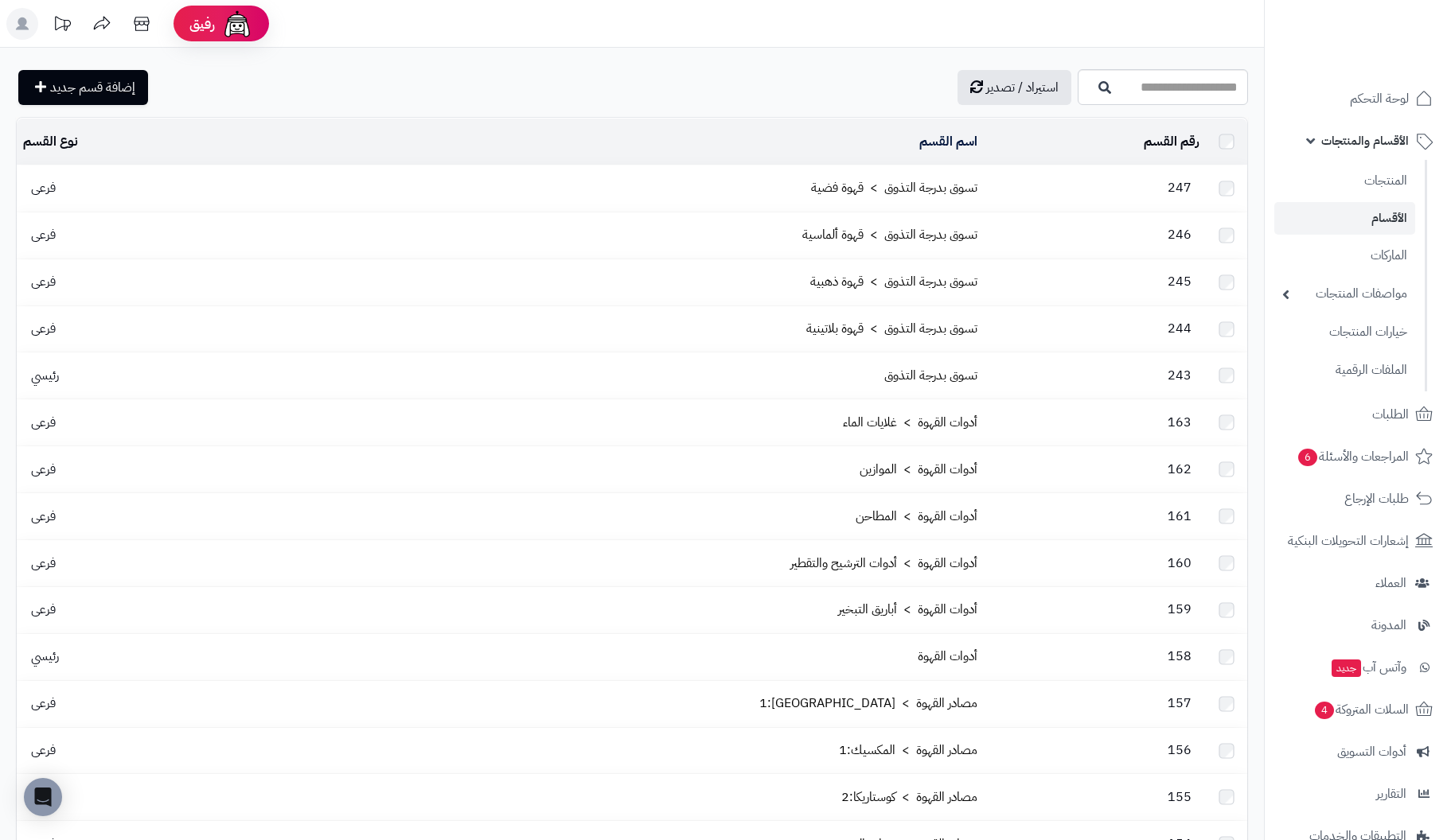
scroll to position [875, 0]
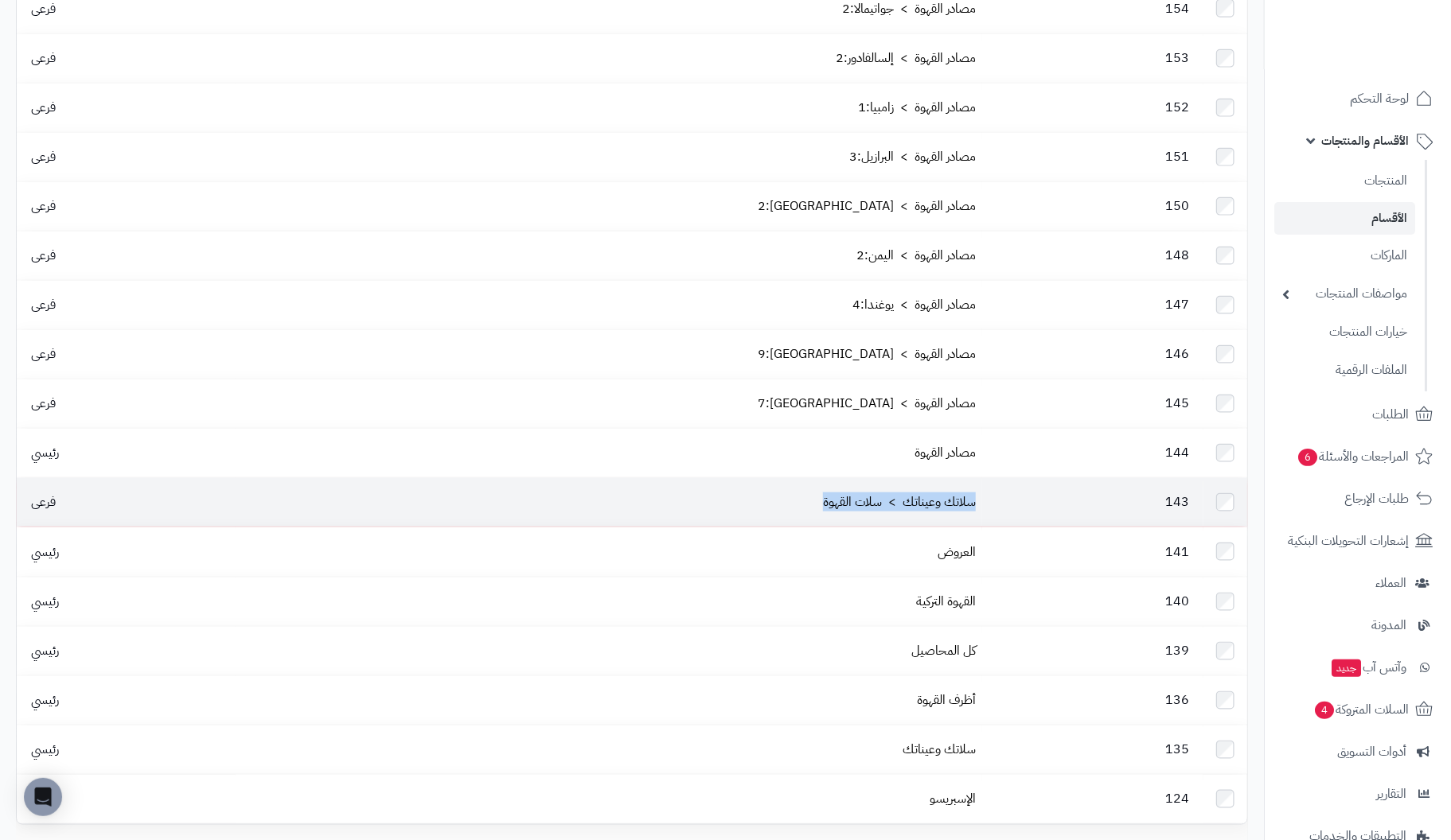
drag, startPoint x: 776, startPoint y: 438, endPoint x: 1051, endPoint y: 462, distance: 276.0
click at [972, 478] on tr "143 سلاتك وعيناتك > سلات القهوة فرعى" at bounding box center [632, 502] width 1231 height 49
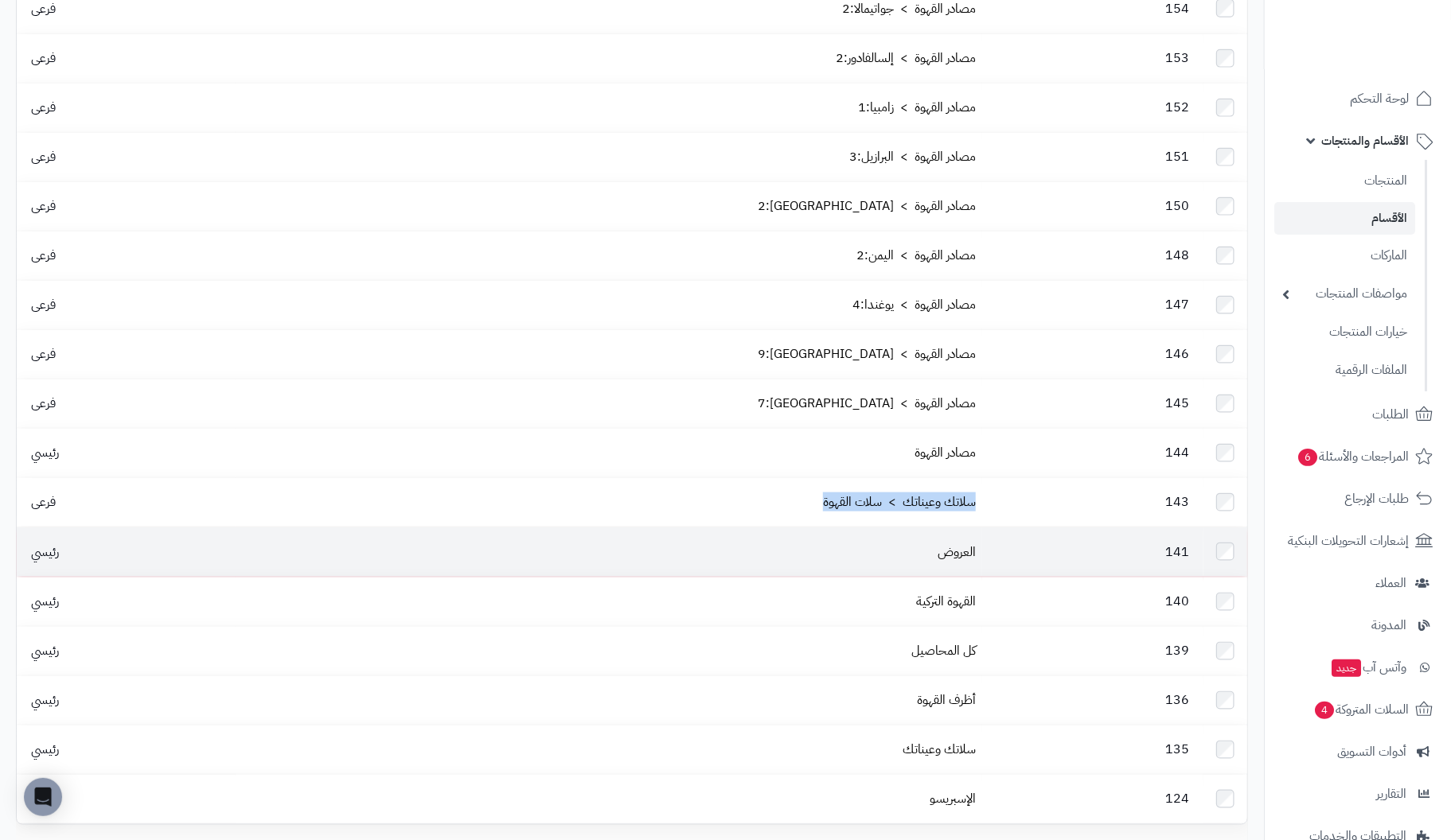
copy tr "سلاتك وعيناتك > سلات القهوة"
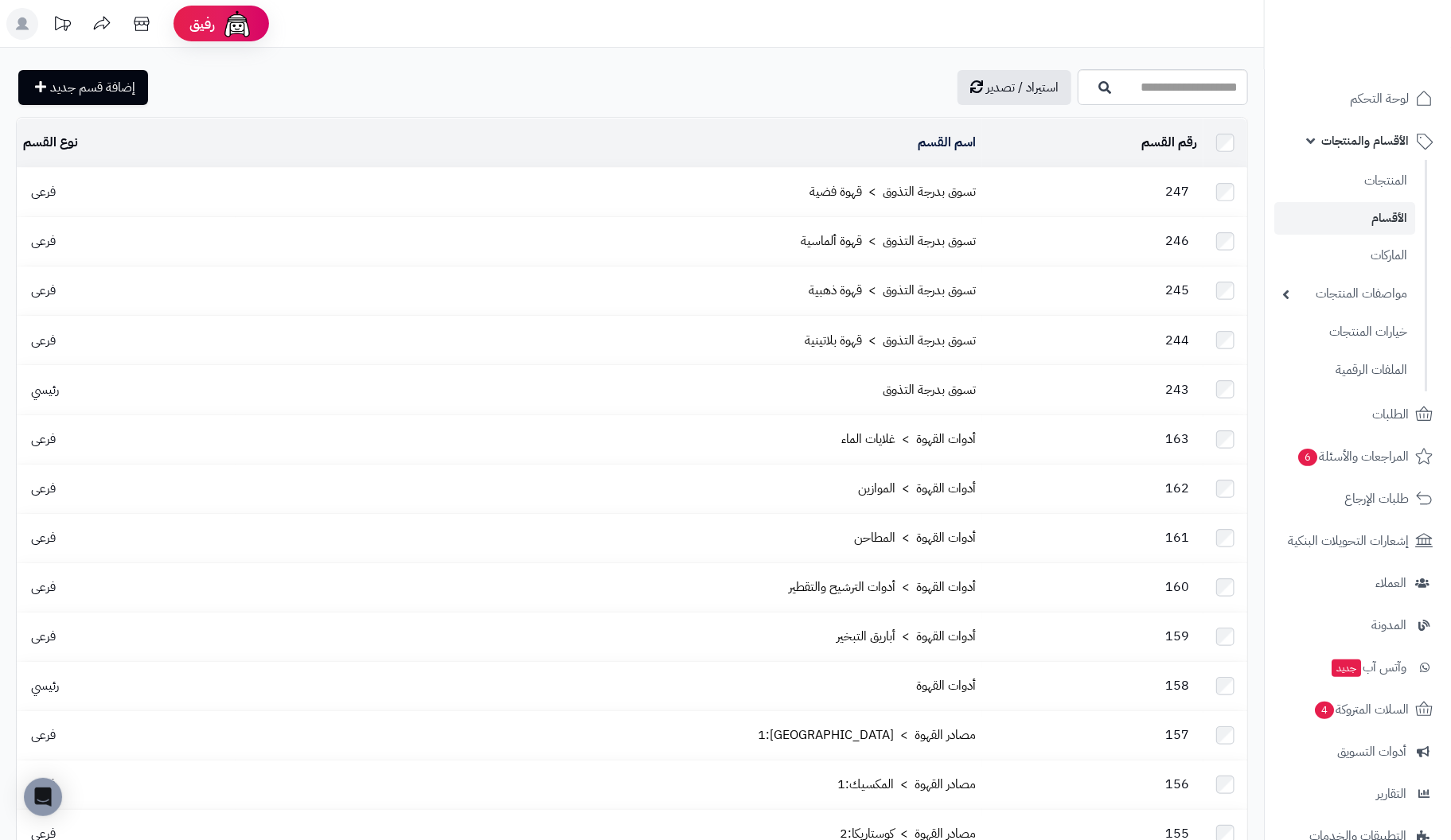
scroll to position [0, 0]
click at [1379, 180] on link "المنتجات" at bounding box center [1345, 180] width 141 height 33
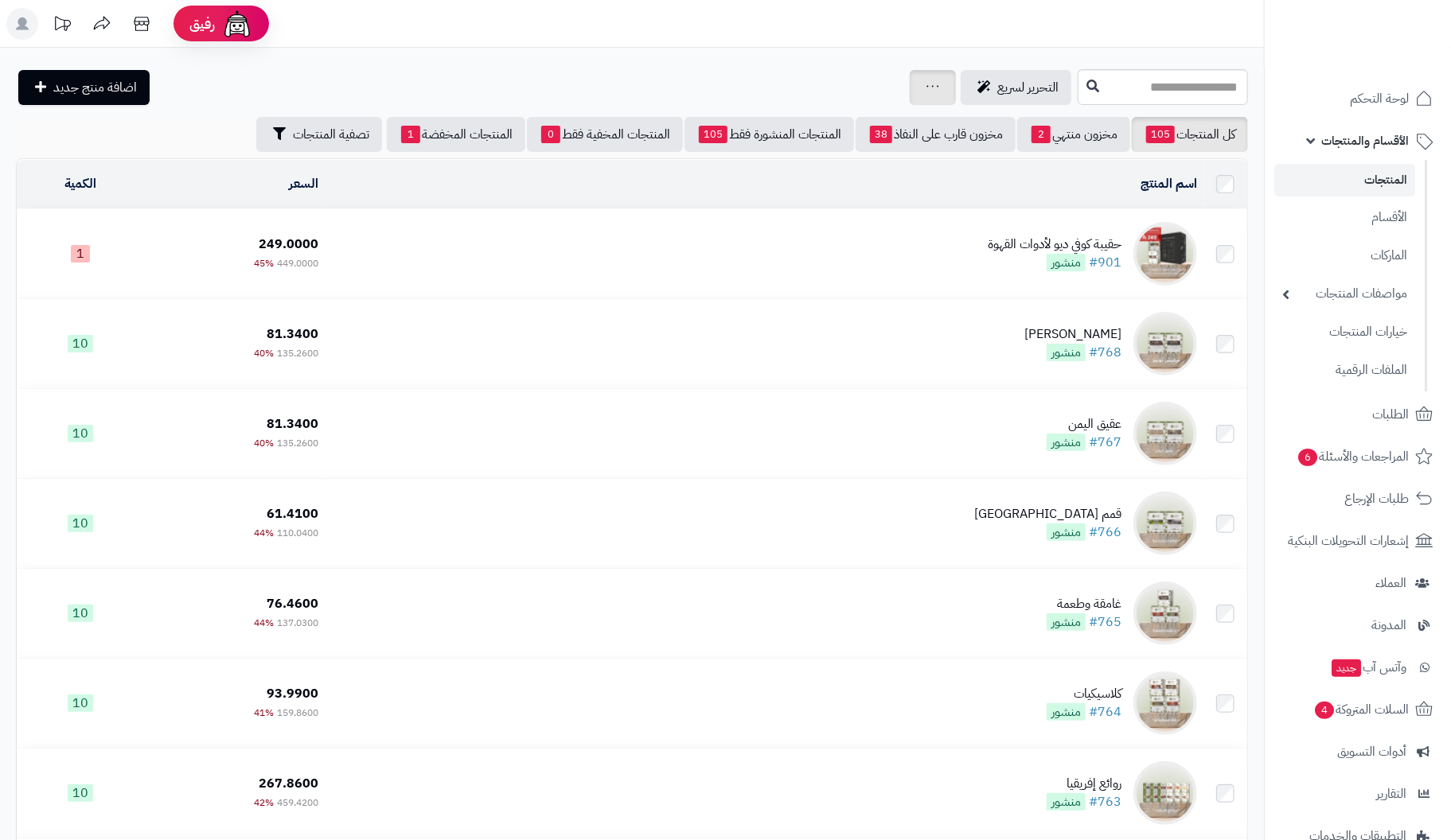
click at [927, 86] on icon at bounding box center [933, 86] width 12 height 11
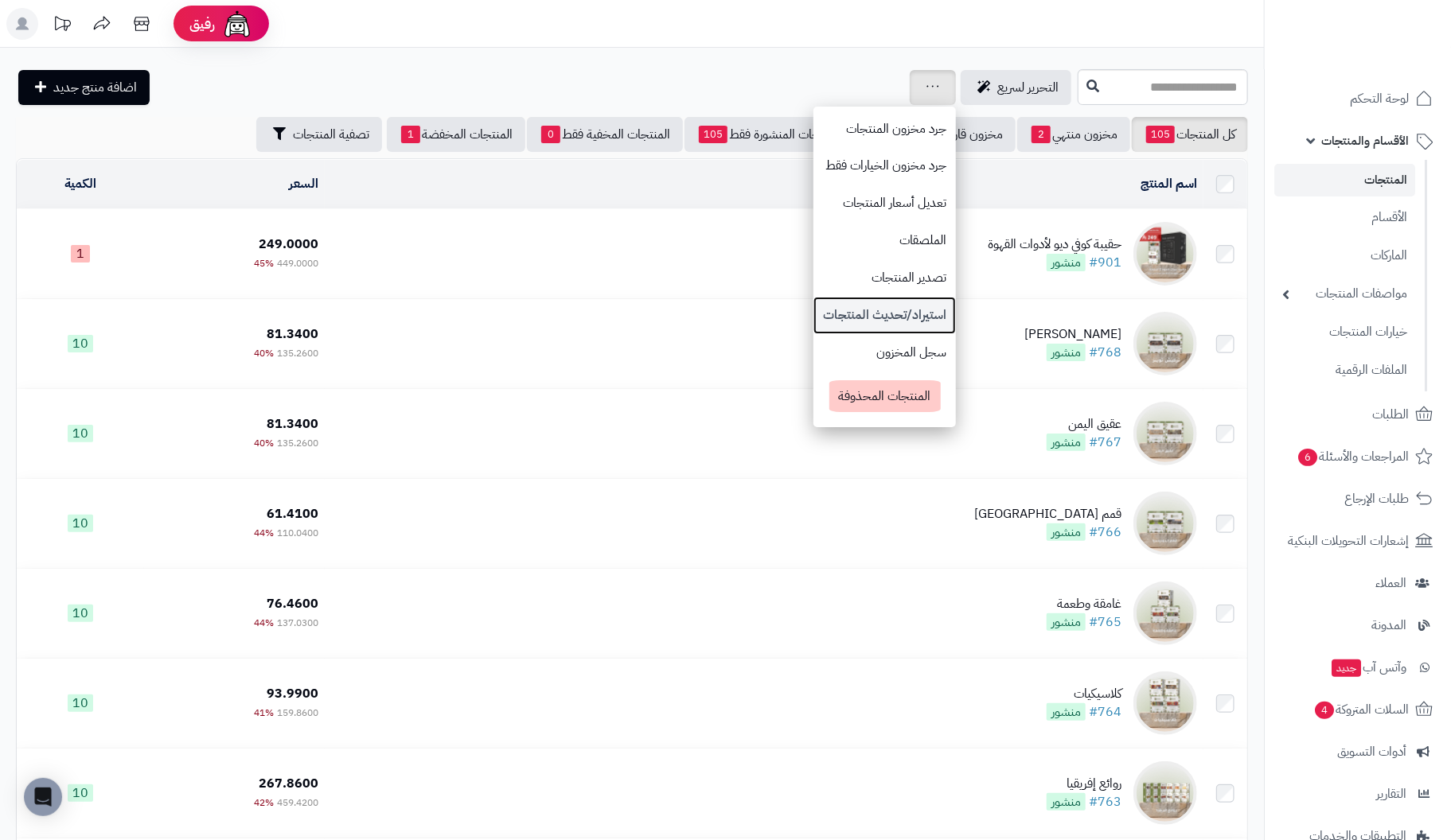
click at [813, 312] on link "استيراد/تحديث المنتجات" at bounding box center [884, 315] width 143 height 37
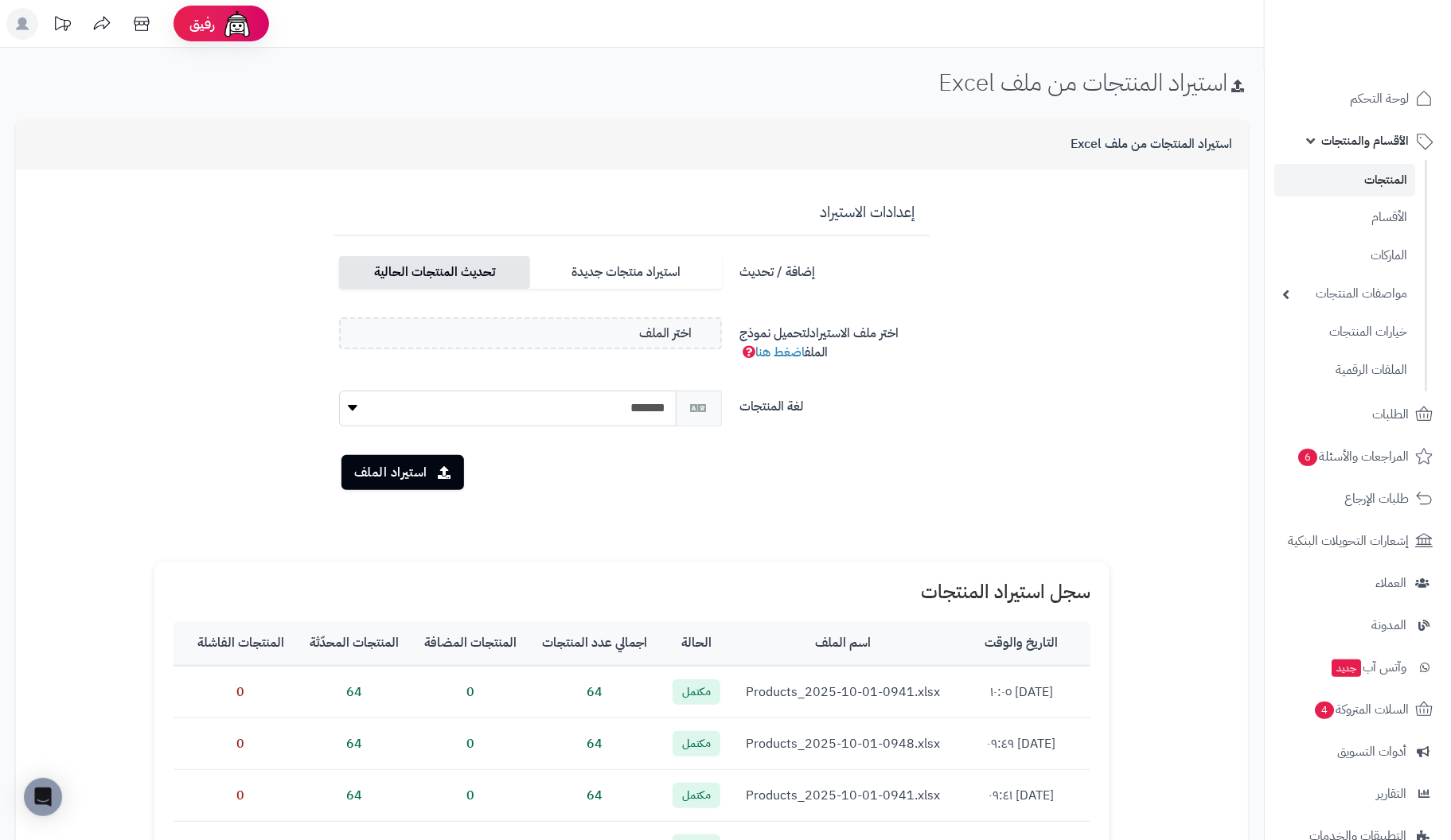
click at [454, 273] on label "تحديث المنتجات الحالية" at bounding box center [435, 273] width 191 height 33
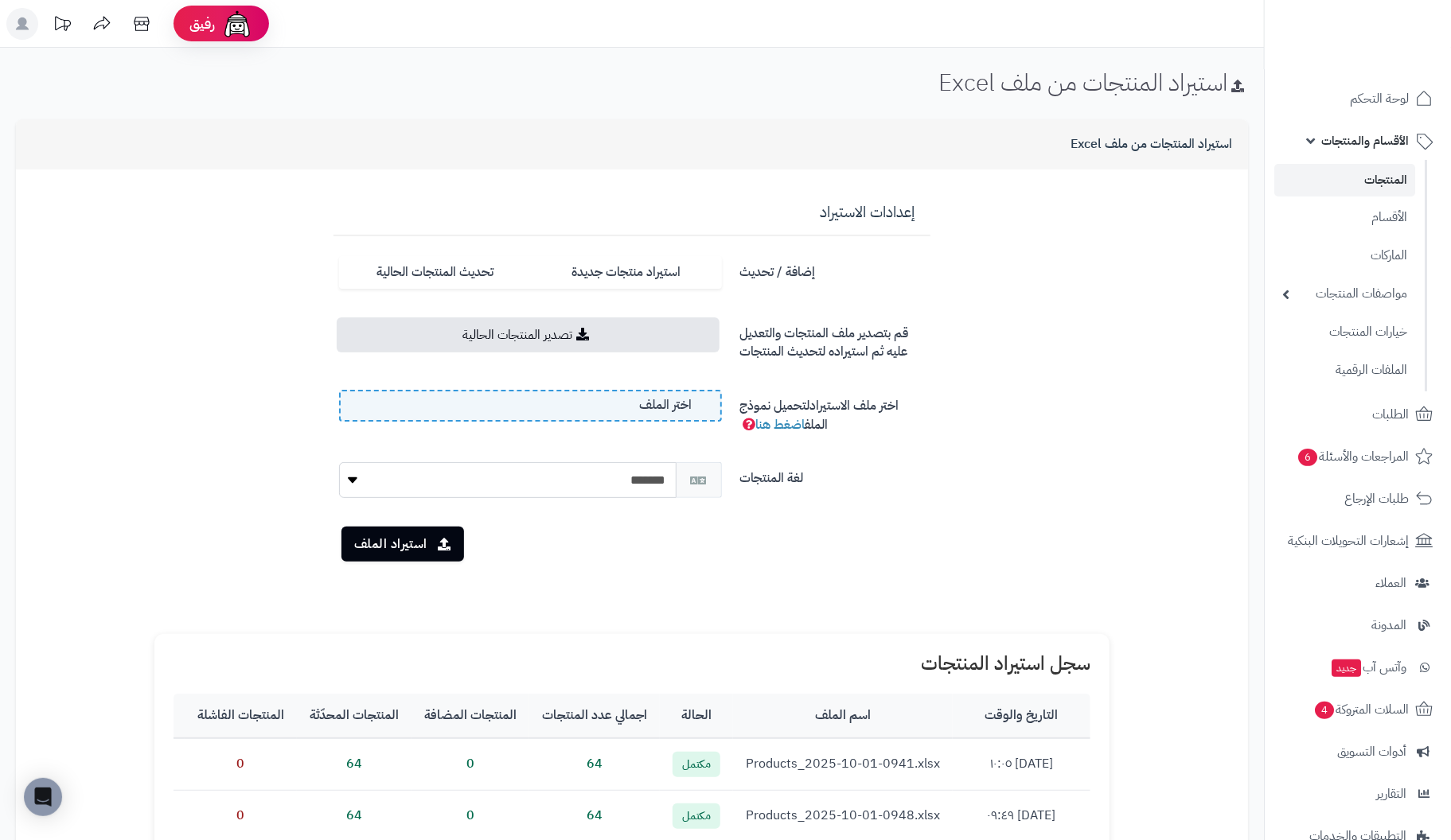
click at [445, 406] on label "اختر الملف" at bounding box center [531, 405] width 383 height 32
click at [0, 0] on input "اختر الملف" at bounding box center [0, 0] width 0 height 0
click at [404, 545] on button "استيراد الملف" at bounding box center [403, 544] width 123 height 35
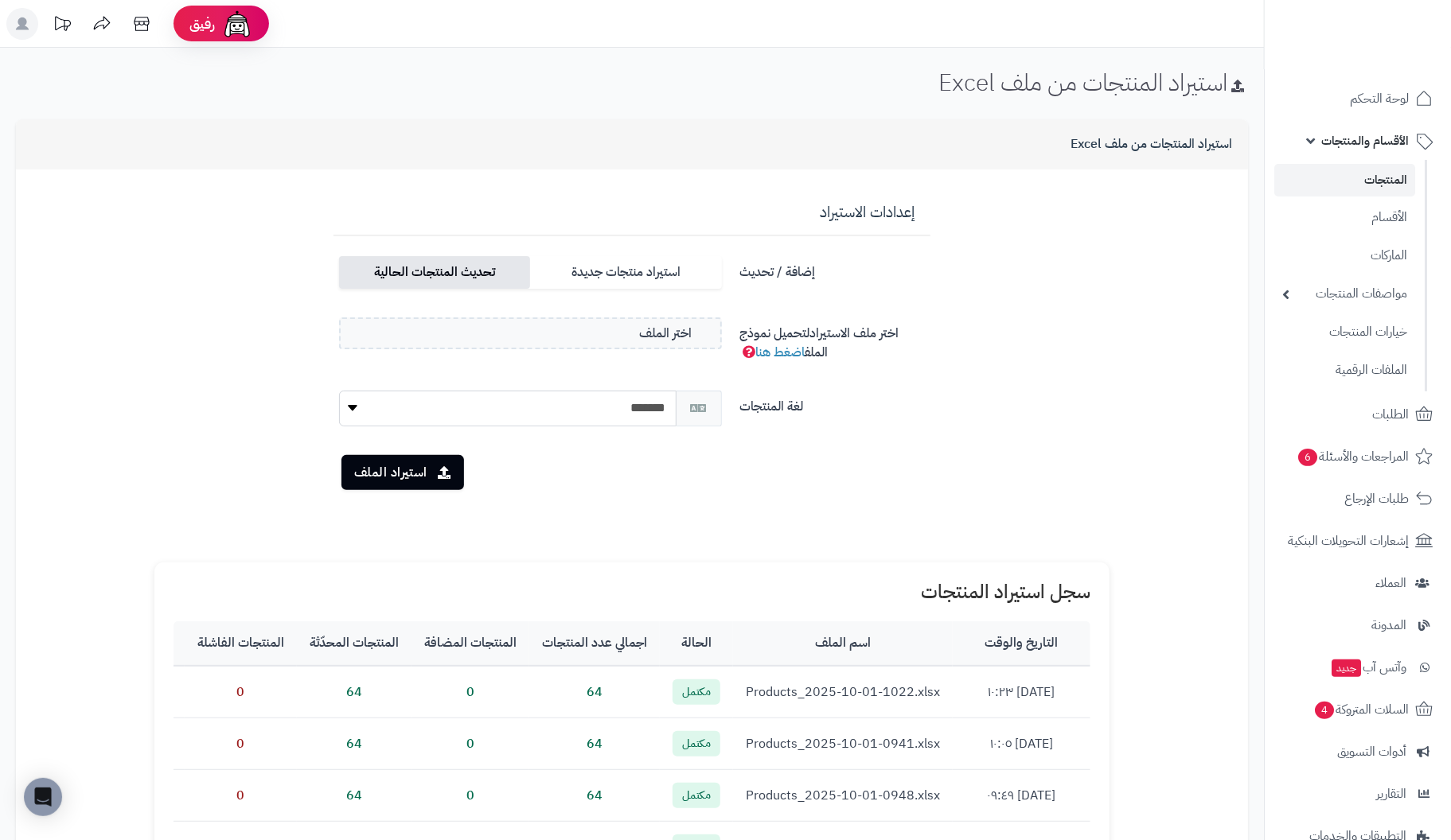
click at [453, 276] on label "تحديث المنتجات الحالية" at bounding box center [435, 273] width 191 height 33
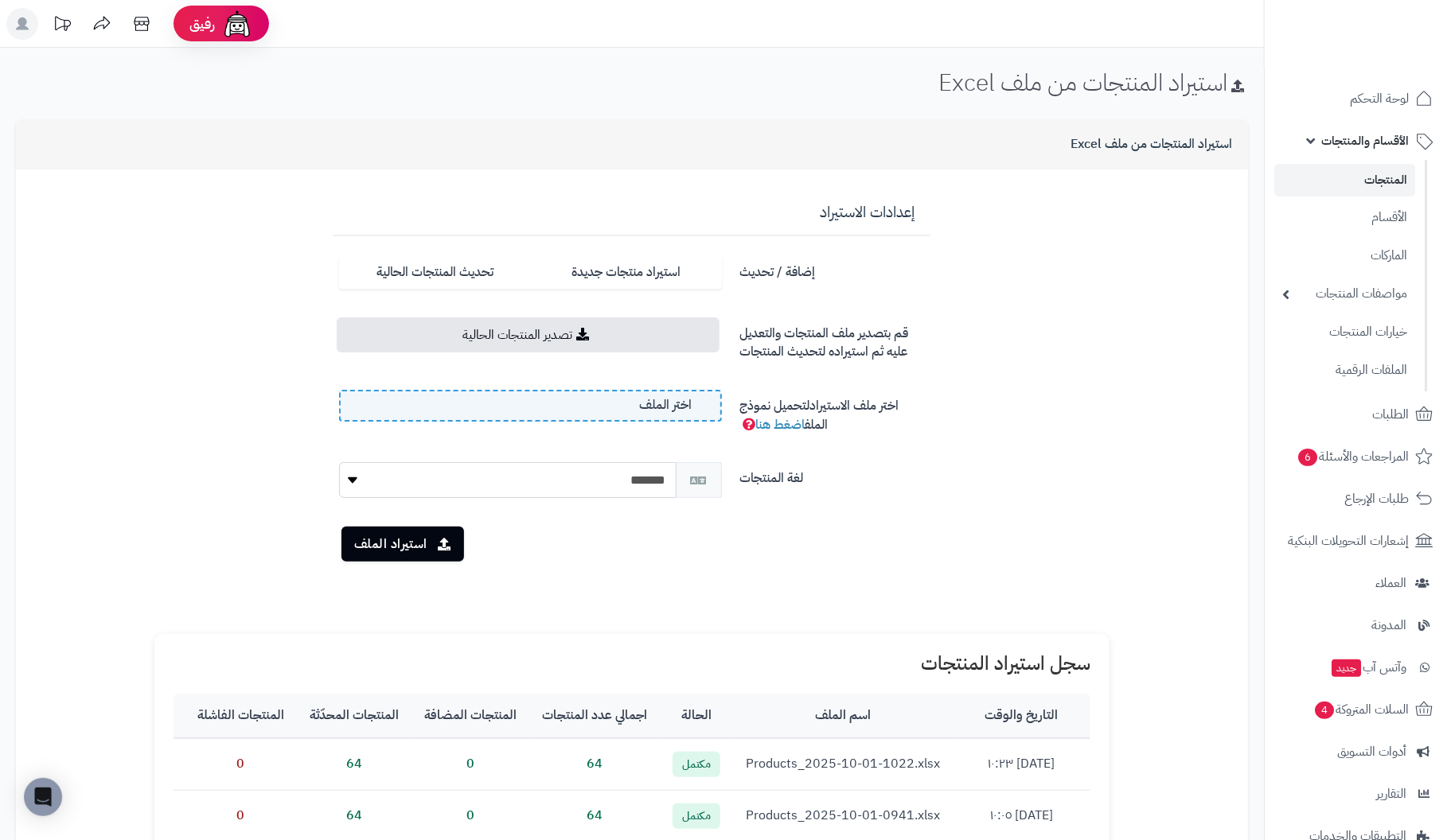
click at [456, 401] on label "اختر الملف" at bounding box center [531, 405] width 383 height 32
click at [0, 0] on input "اختر الملف" at bounding box center [0, 0] width 0 height 0
click at [410, 543] on button "استيراد الملف" at bounding box center [403, 544] width 123 height 35
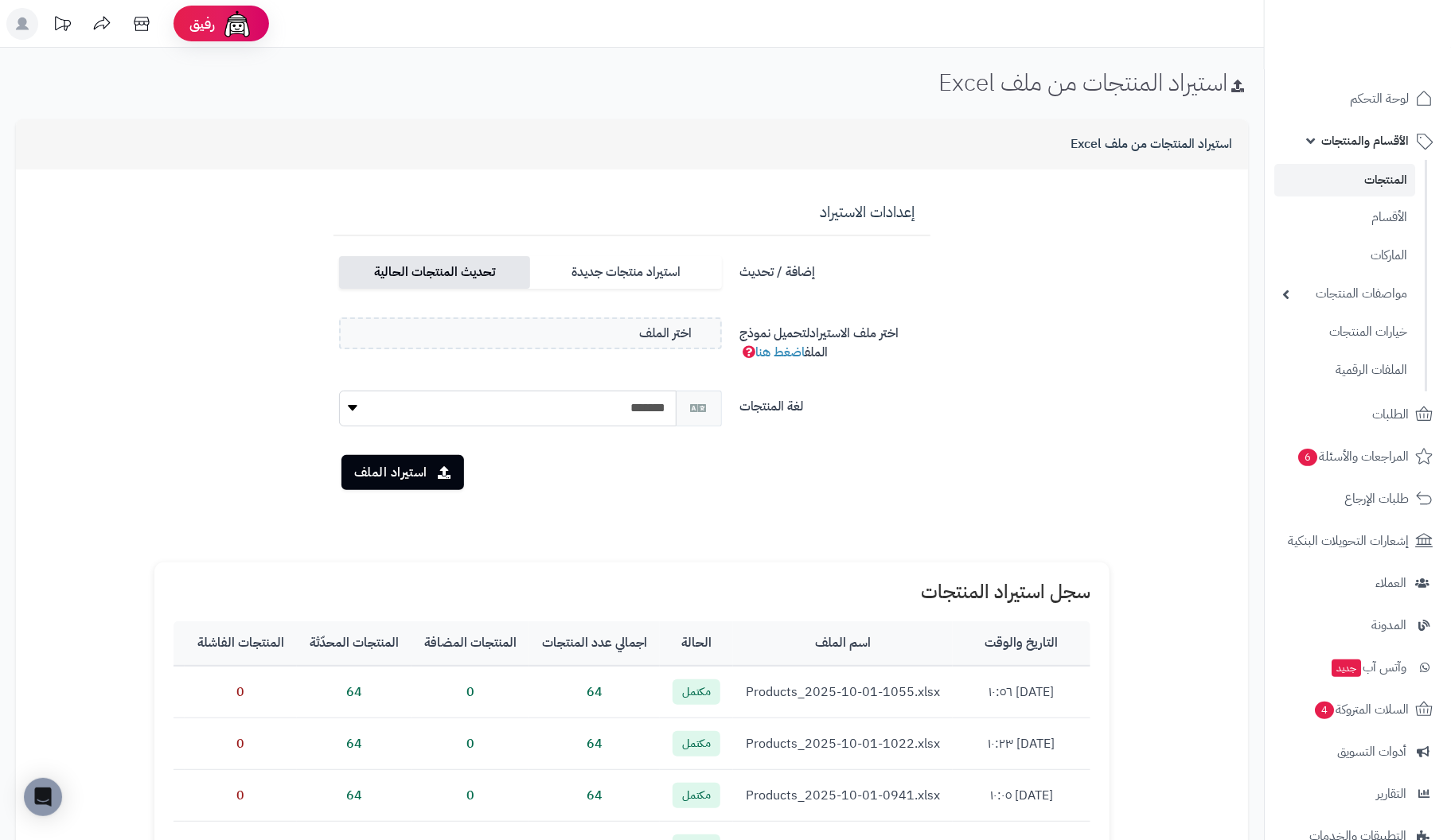
click at [447, 272] on label "تحديث المنتجات الحالية" at bounding box center [435, 273] width 191 height 33
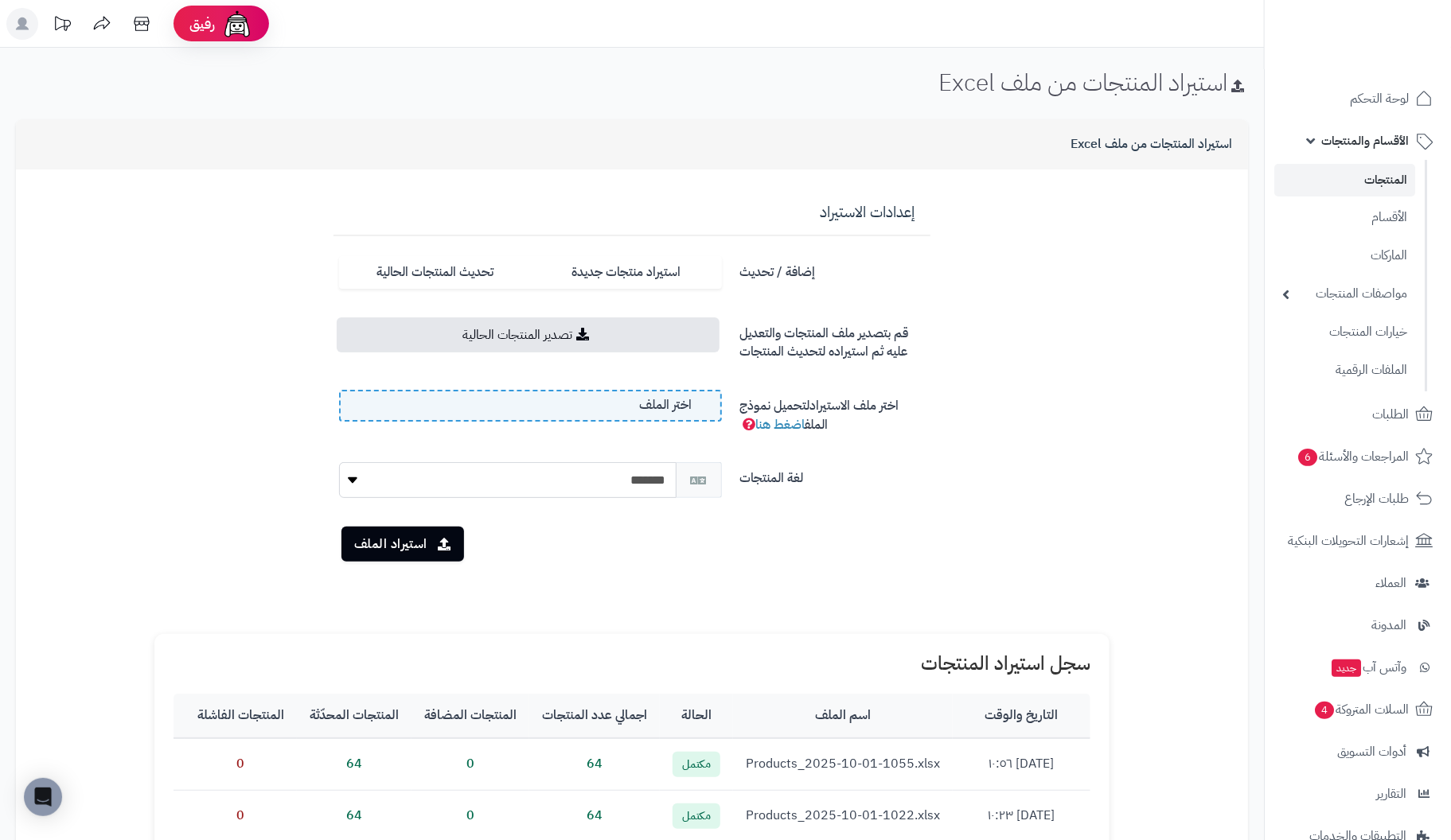
click at [482, 406] on label "اختر الملف" at bounding box center [531, 405] width 383 height 32
click at [0, 0] on input "اختر الملف" at bounding box center [0, 0] width 0 height 0
click at [400, 547] on button "استيراد الملف" at bounding box center [403, 544] width 123 height 35
